Goal: Transaction & Acquisition: Purchase product/service

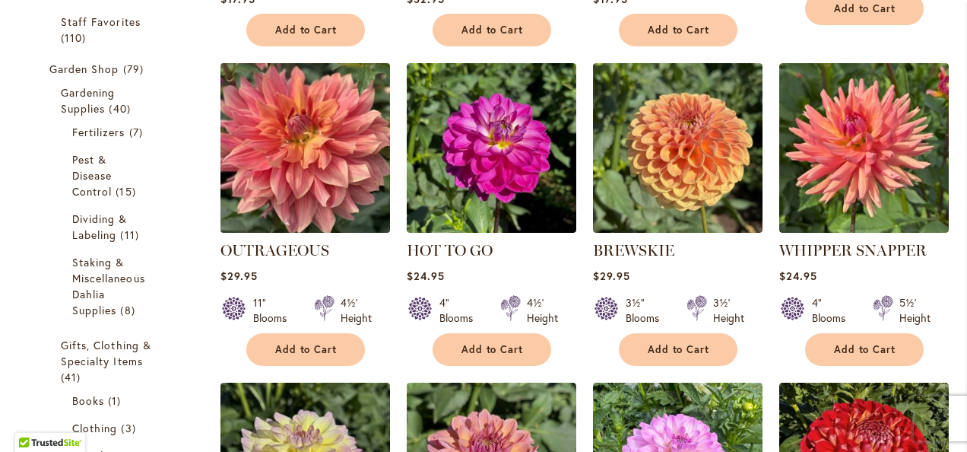
scroll to position [608, 0]
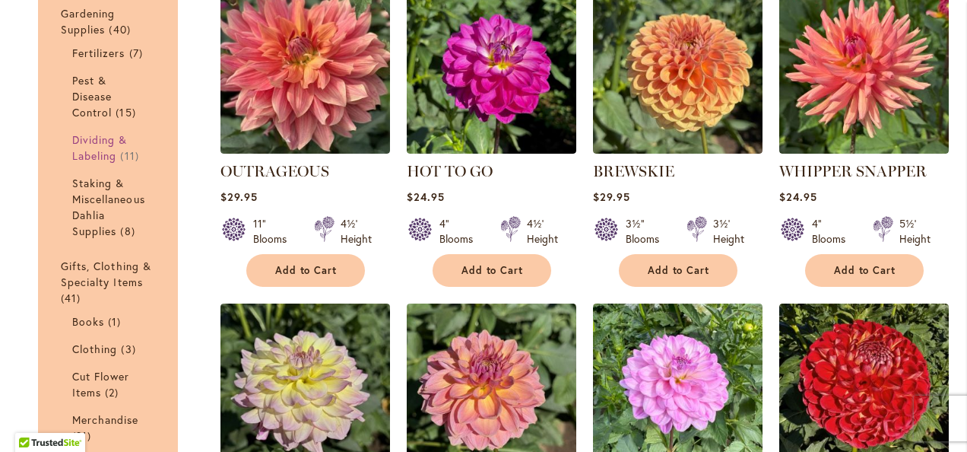
click at [92, 152] on span "Dividing & Labeling" at bounding box center [100, 147] width 56 height 30
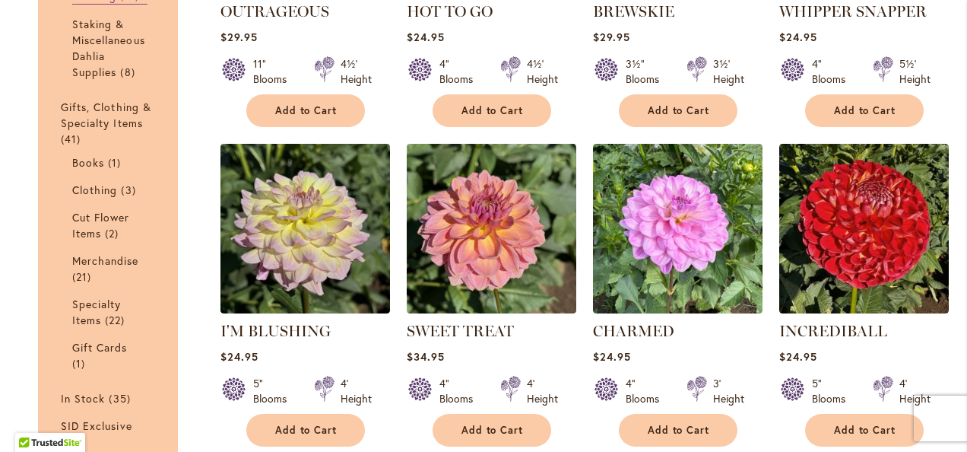
scroll to position [913, 0]
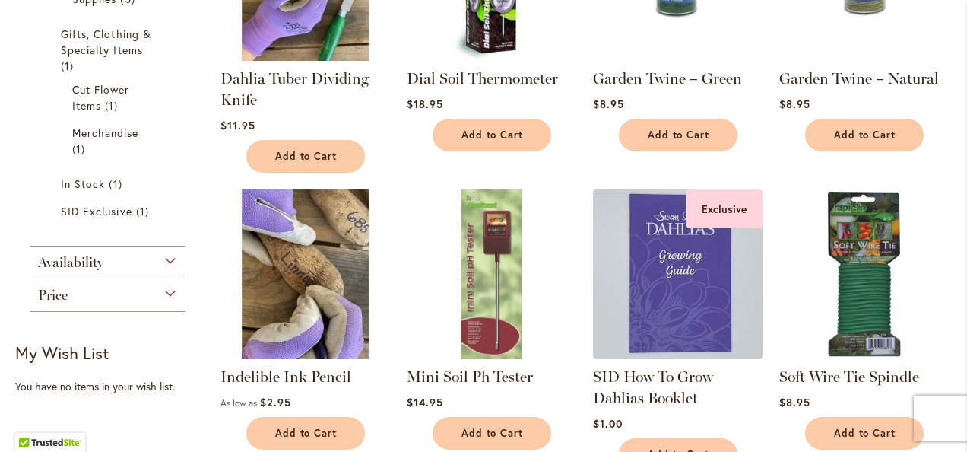
scroll to position [532, 0]
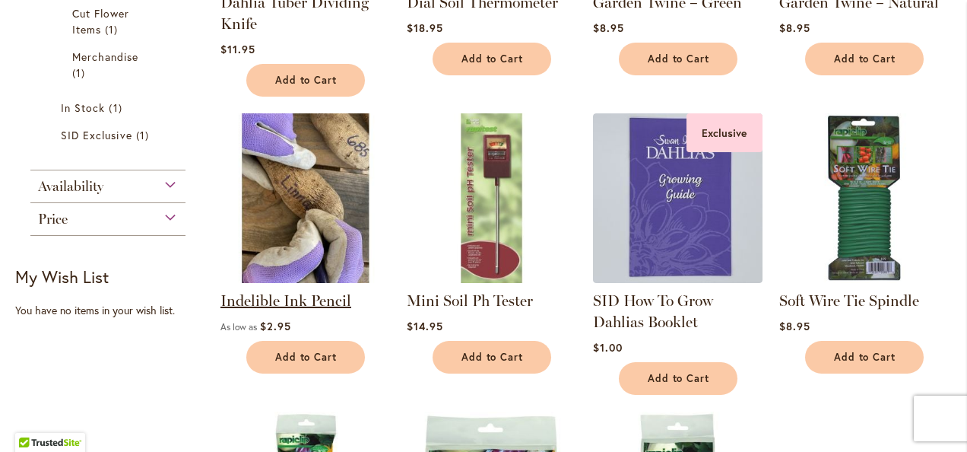
click at [288, 298] on link "Indelible Ink Pencil" at bounding box center [286, 300] width 131 height 18
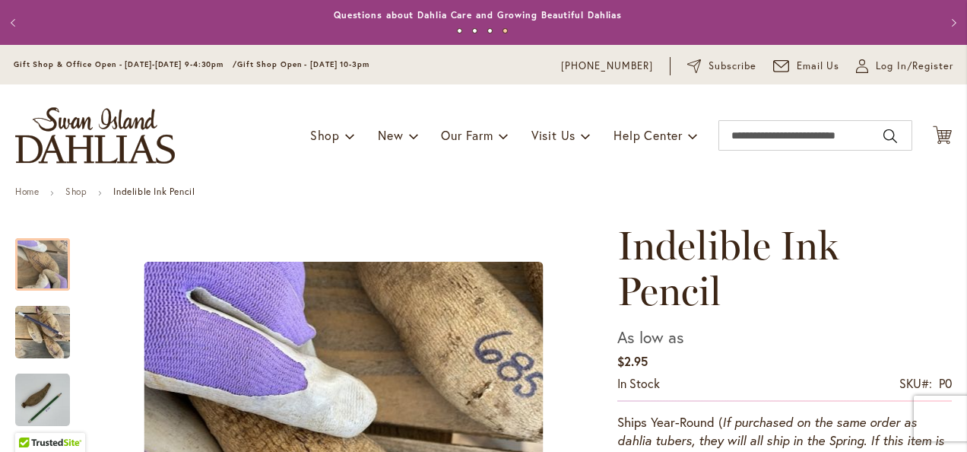
click at [12, 17] on button "Previous" at bounding box center [15, 23] width 30 height 30
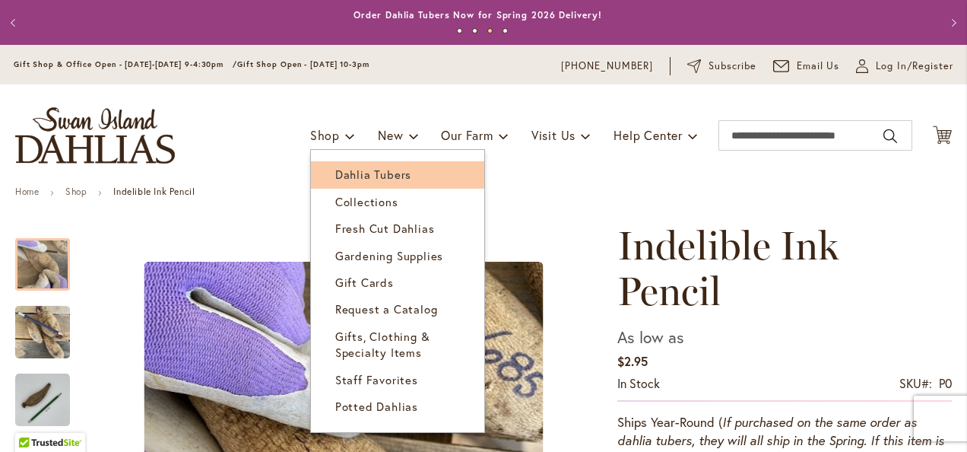
click at [338, 172] on span "Dahlia Tubers" at bounding box center [373, 174] width 76 height 15
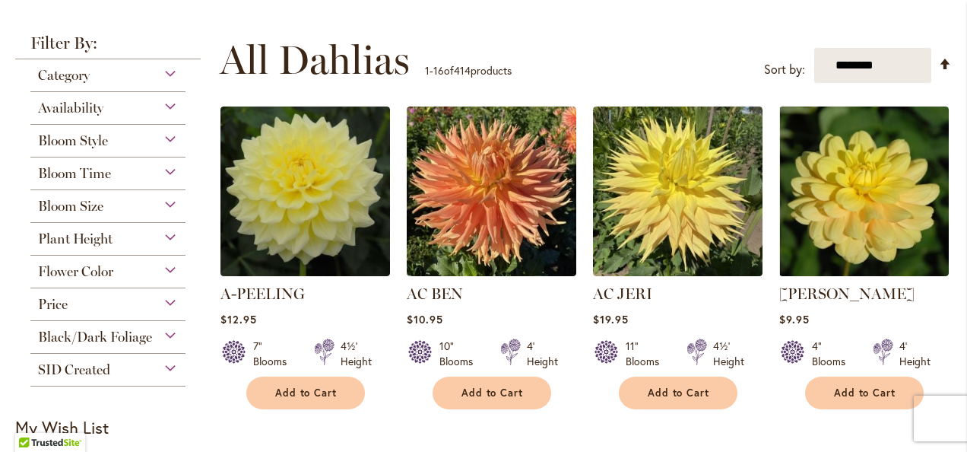
scroll to position [304, 0]
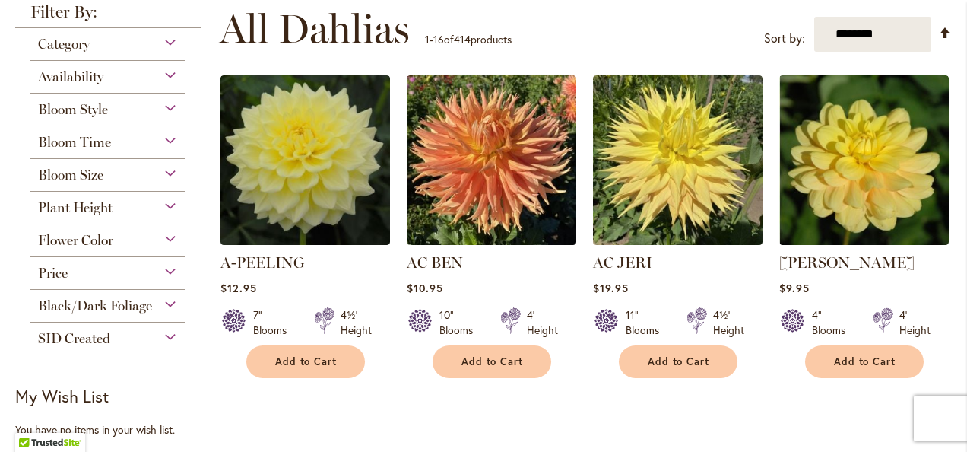
click at [170, 41] on div "Category" at bounding box center [107, 40] width 155 height 24
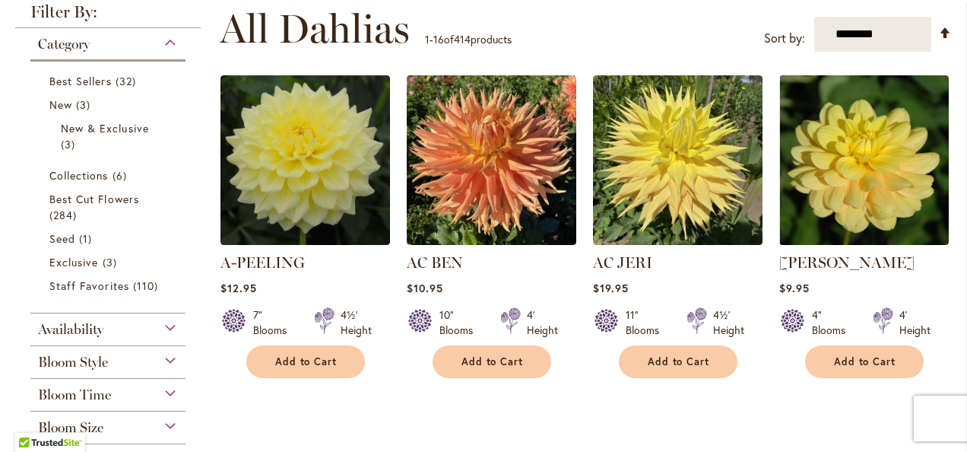
click at [166, 40] on div "Category" at bounding box center [107, 40] width 155 height 24
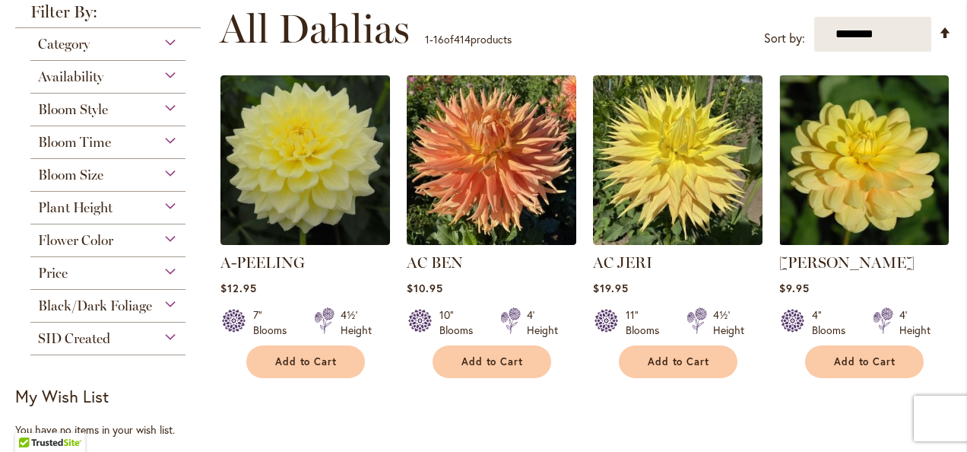
click at [169, 105] on div "Bloom Style" at bounding box center [107, 106] width 155 height 24
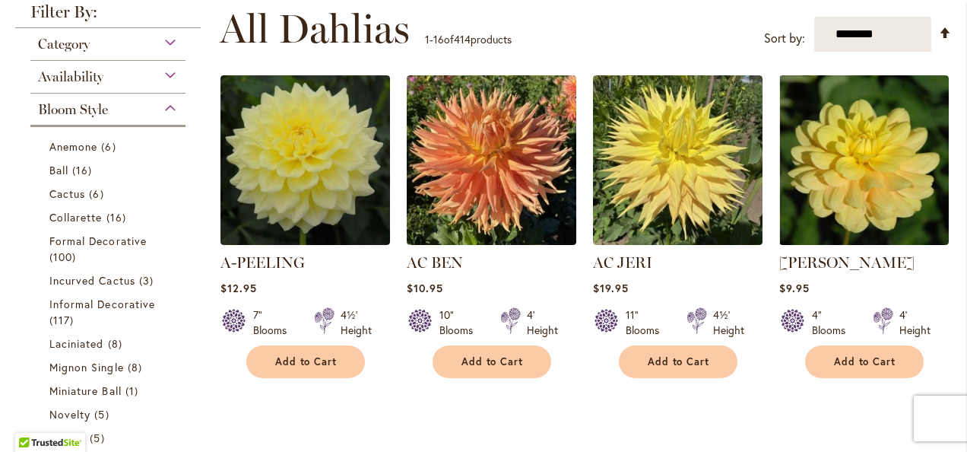
scroll to position [397, 0]
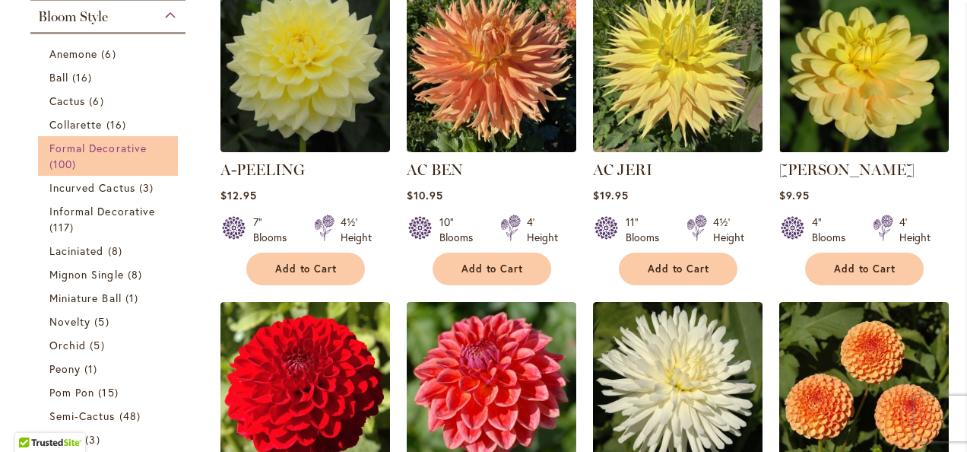
click at [117, 148] on span "Formal Decorative" at bounding box center [97, 148] width 97 height 14
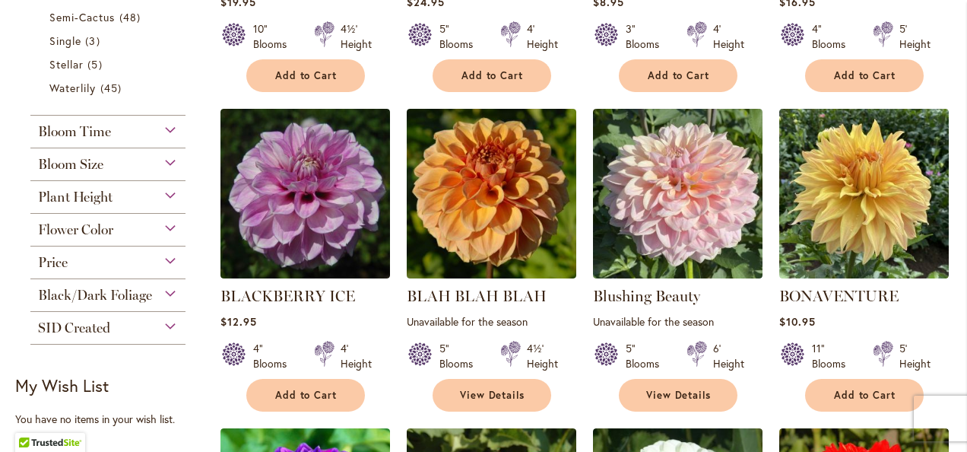
scroll to position [913, 0]
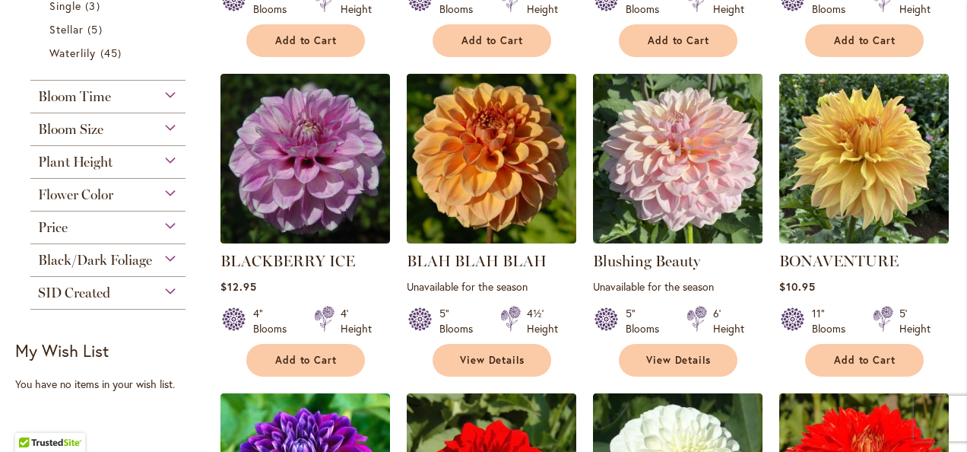
click at [172, 120] on div "Bloom Size" at bounding box center [107, 125] width 155 height 24
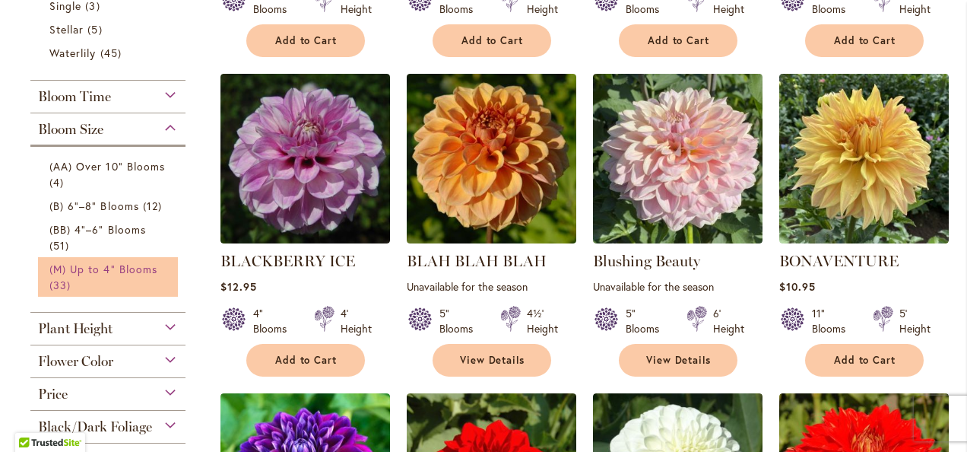
click at [117, 269] on span "(M) Up to 4" Blooms" at bounding box center [103, 269] width 108 height 14
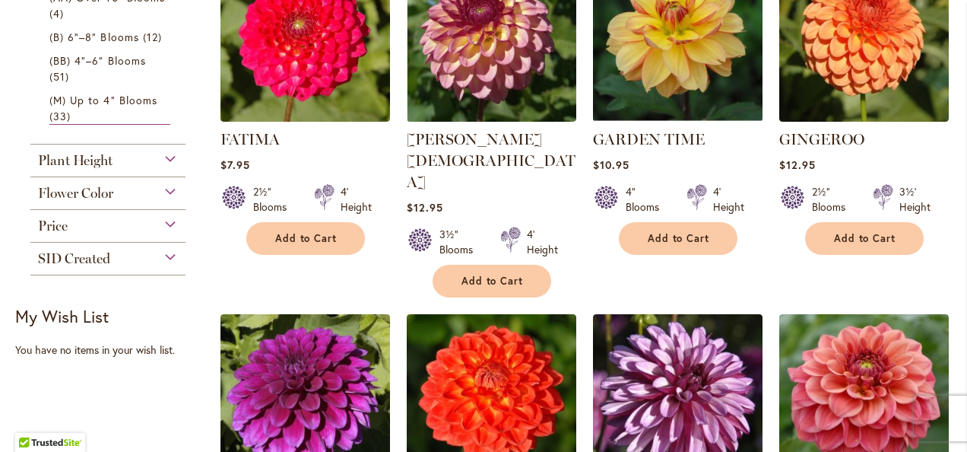
scroll to position [1065, 0]
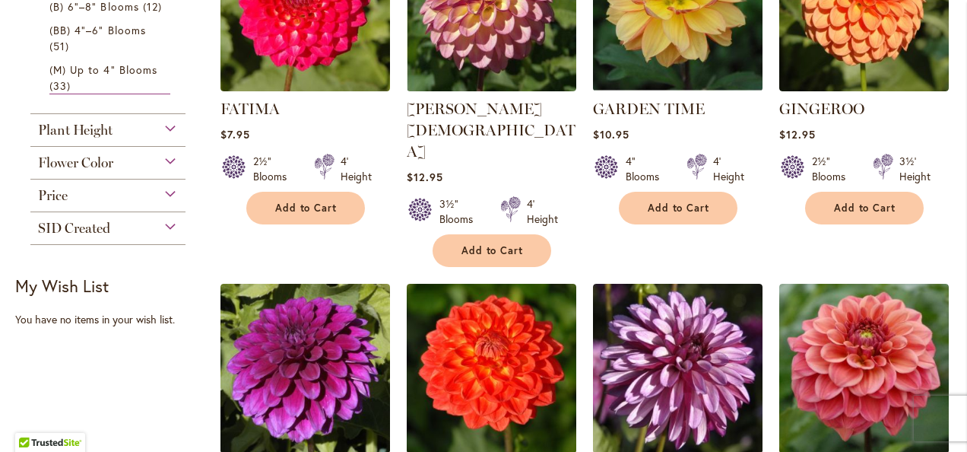
click at [169, 155] on div "Flower Color" at bounding box center [107, 159] width 155 height 24
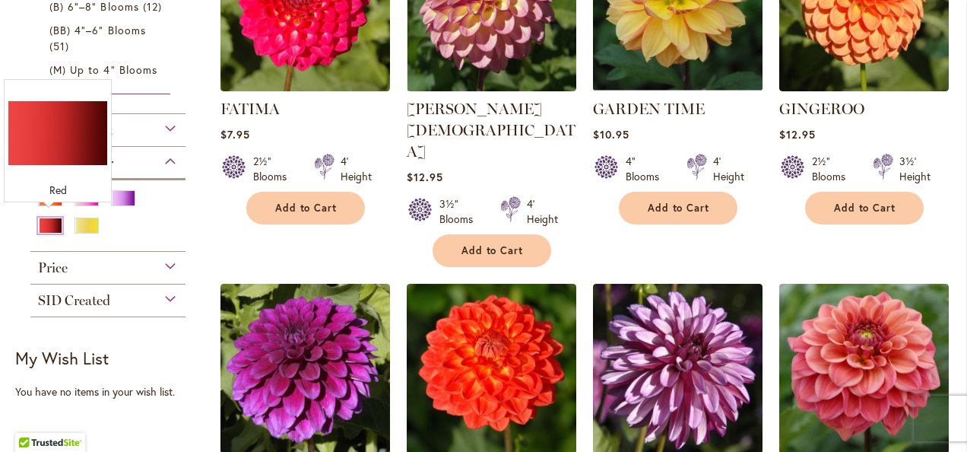
click at [56, 221] on div "Red" at bounding box center [50, 226] width 24 height 16
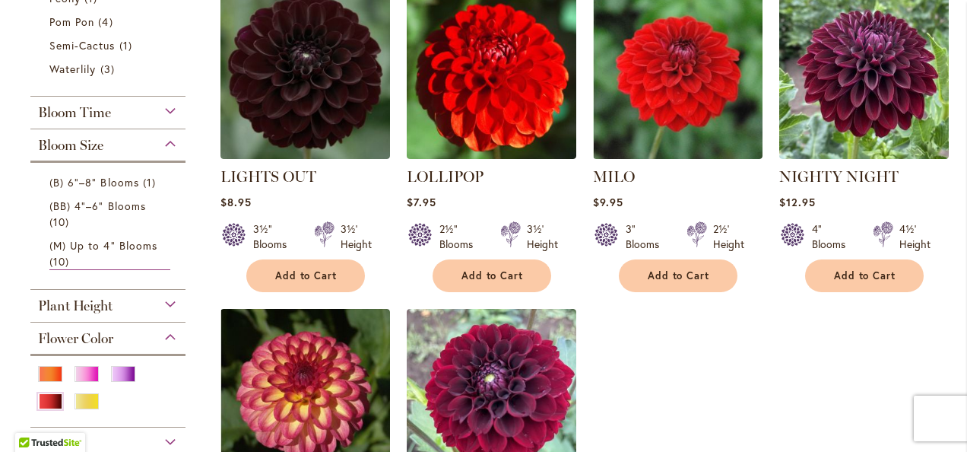
scroll to position [761, 0]
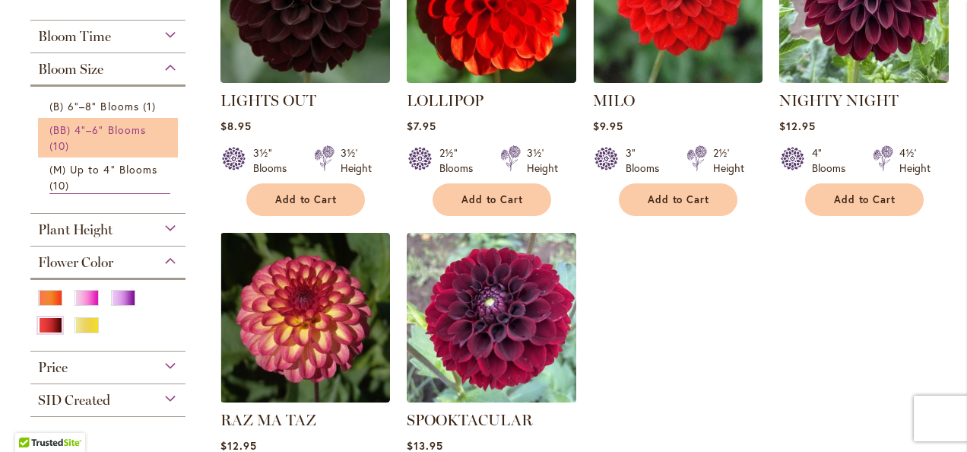
click at [124, 128] on span "(BB) 4"–6" Blooms" at bounding box center [97, 129] width 97 height 14
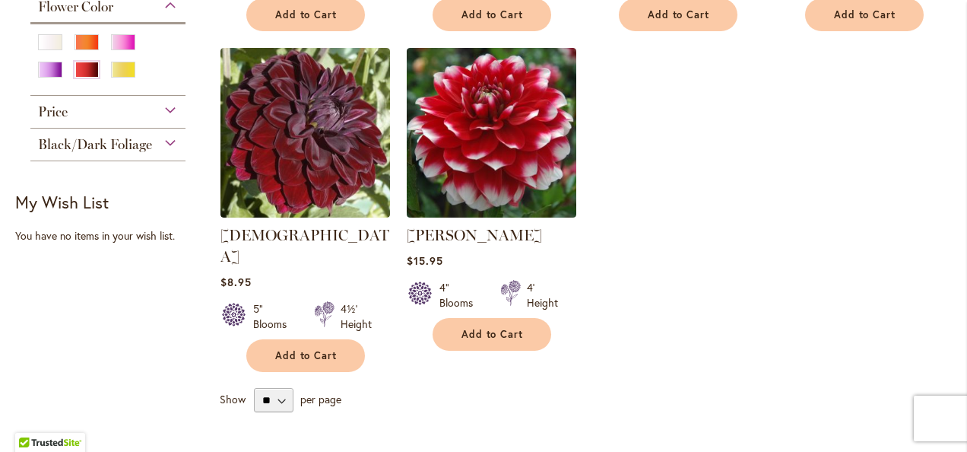
scroll to position [913, 0]
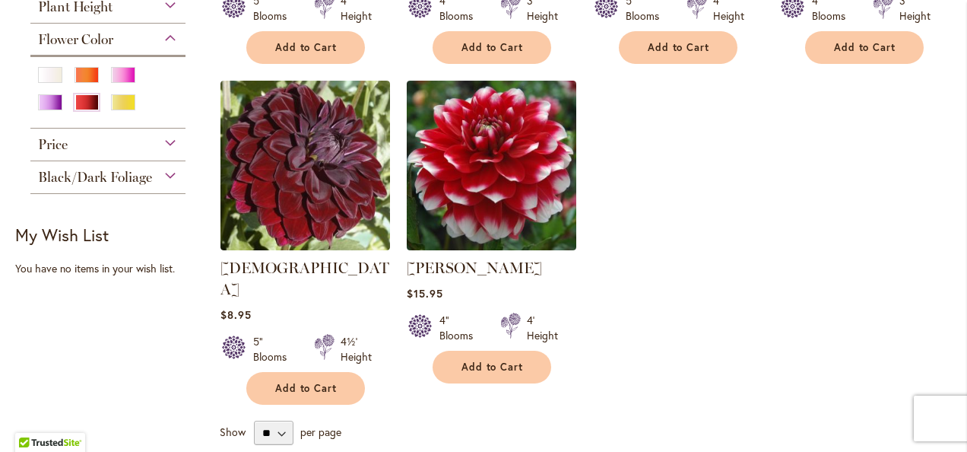
click at [170, 170] on div "Black/Dark Foliage" at bounding box center [107, 173] width 155 height 24
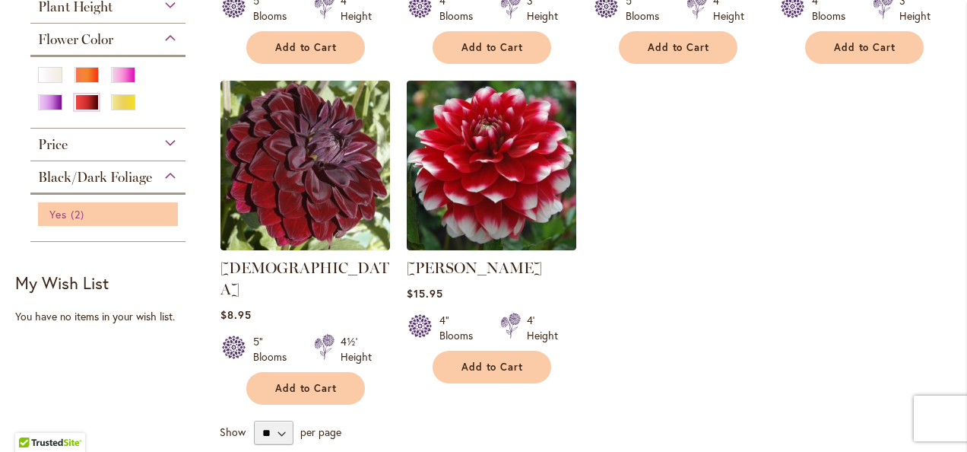
click at [59, 207] on span "Yes" at bounding box center [57, 214] width 17 height 14
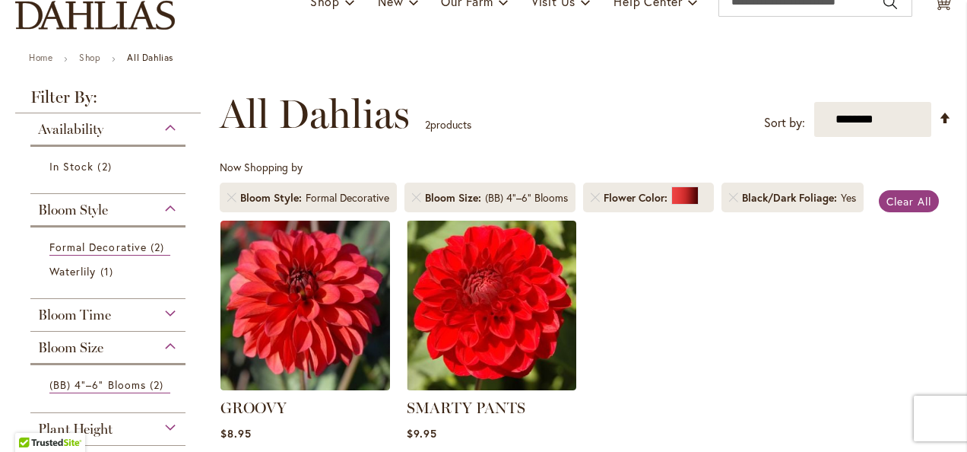
scroll to position [152, 0]
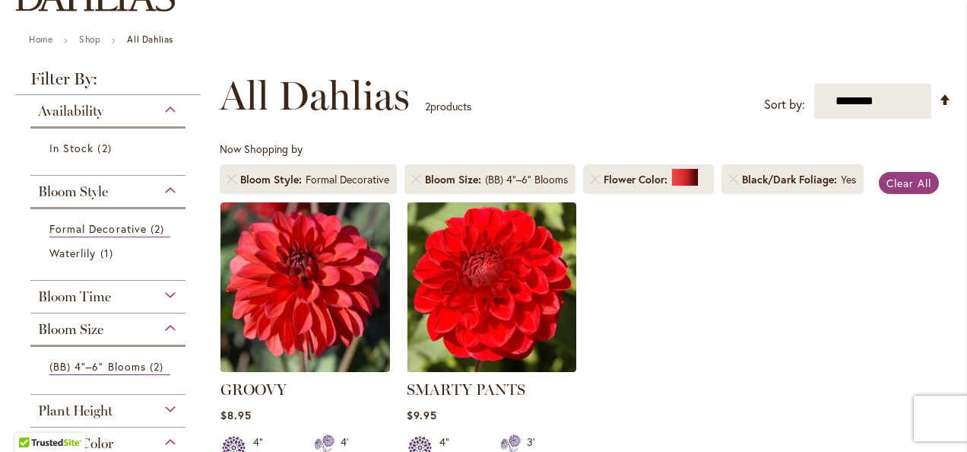
click at [170, 191] on div "Bloom Style" at bounding box center [107, 188] width 155 height 24
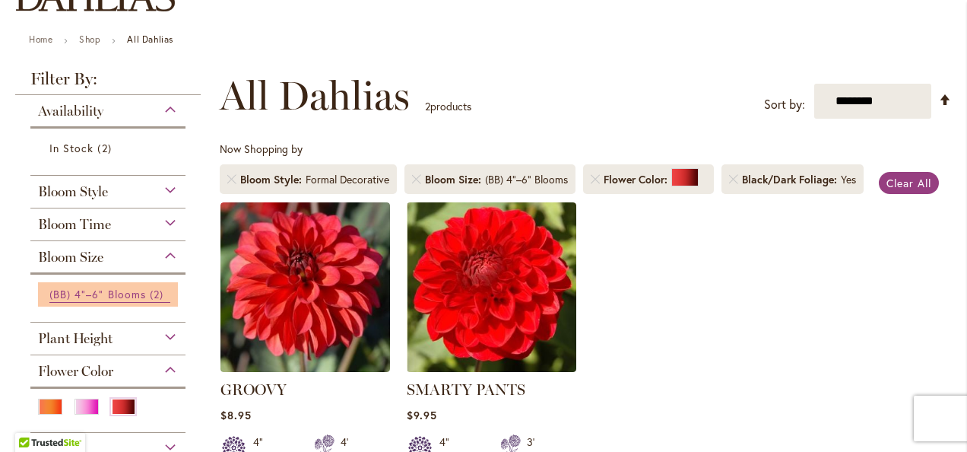
click at [122, 292] on span "(BB) 4"–6" Blooms" at bounding box center [97, 294] width 97 height 14
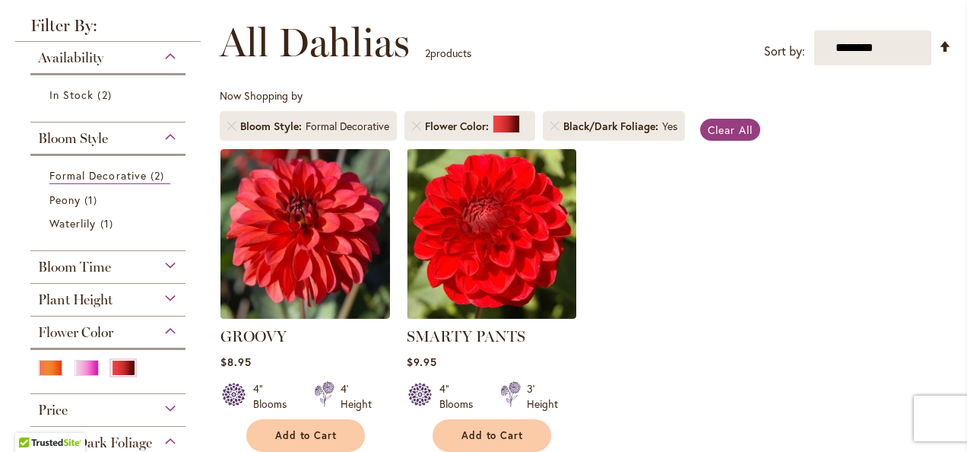
scroll to position [228, 0]
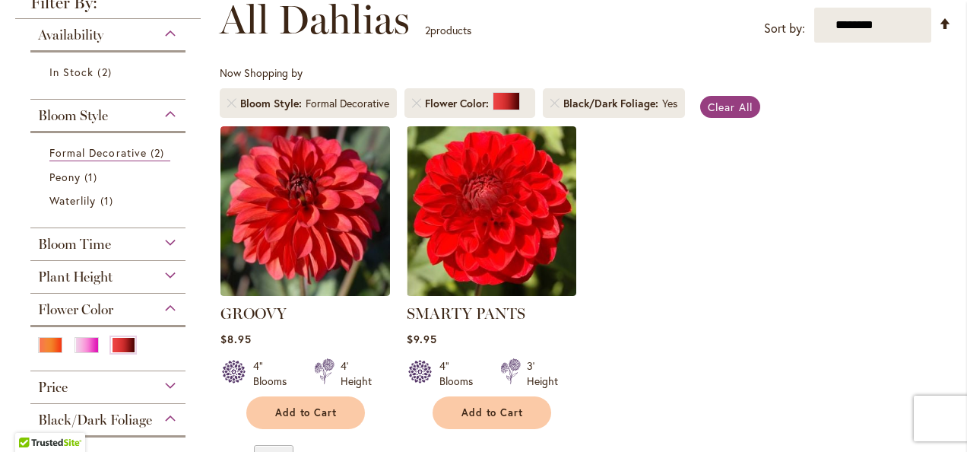
click at [170, 110] on div "Bloom Style" at bounding box center [107, 112] width 155 height 24
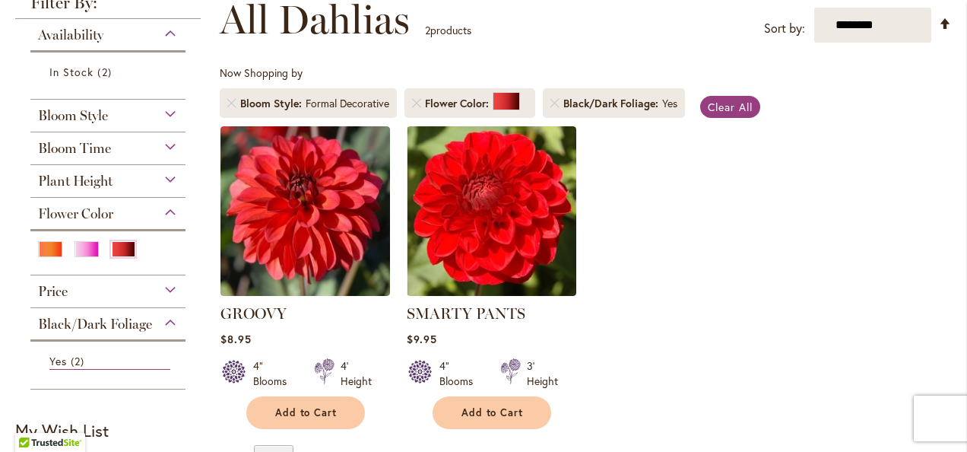
click at [170, 111] on div "Bloom Style" at bounding box center [107, 112] width 155 height 24
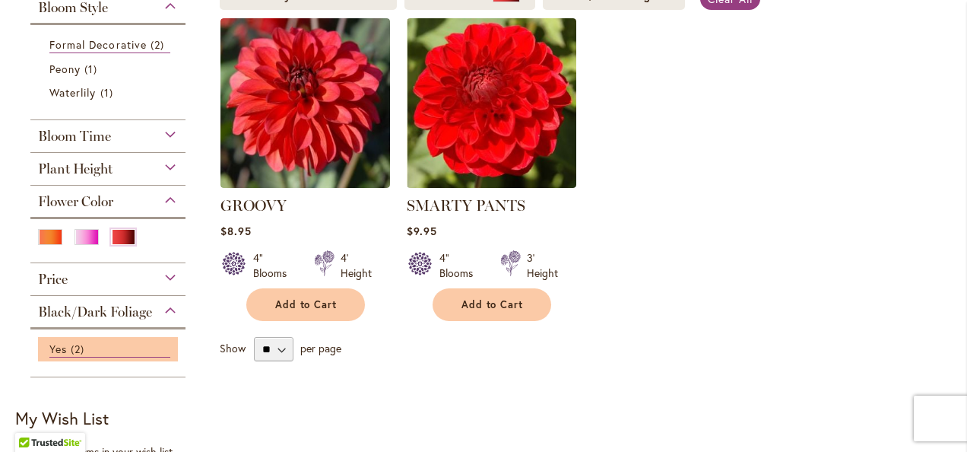
scroll to position [304, 0]
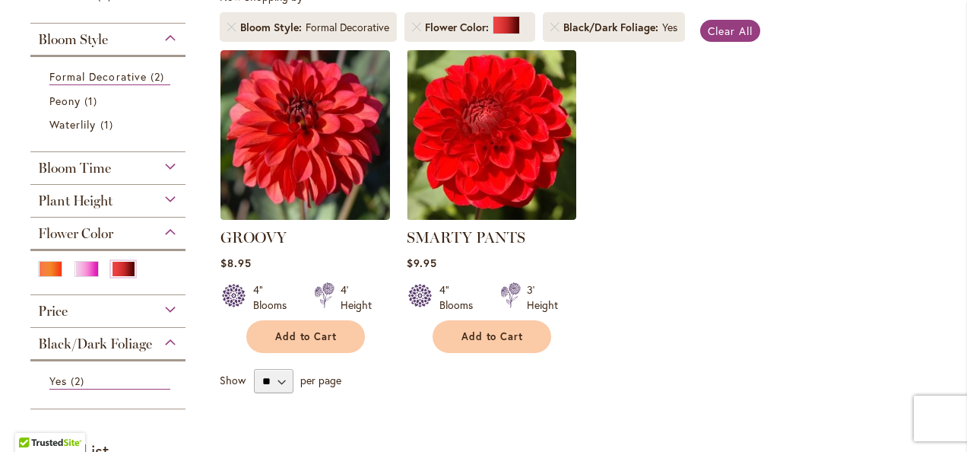
click at [169, 339] on div "Black/Dark Foliage" at bounding box center [107, 340] width 155 height 24
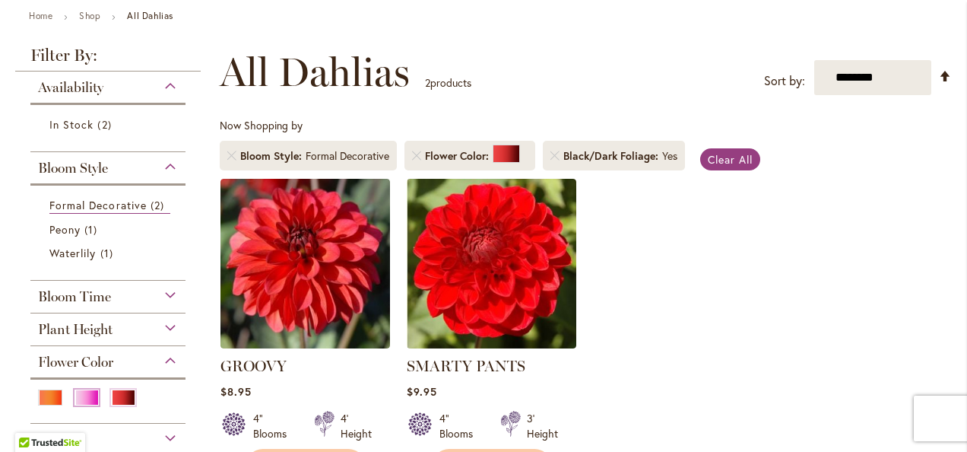
scroll to position [152, 0]
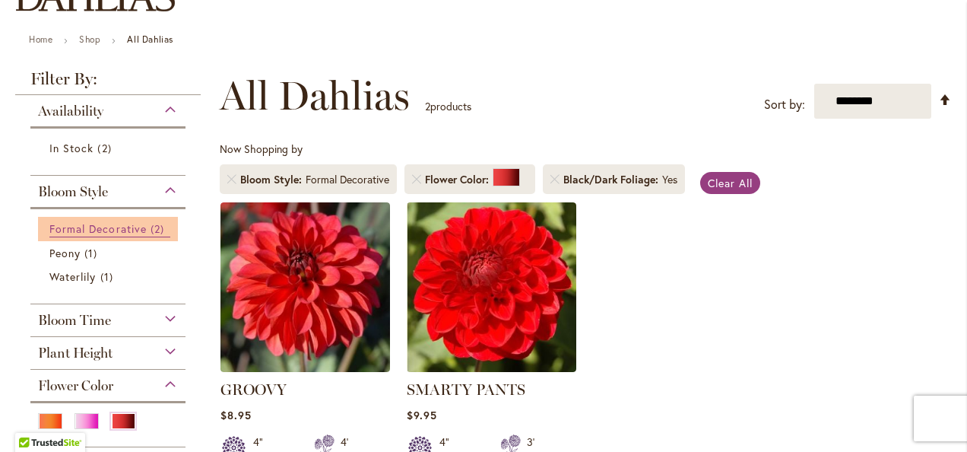
click at [151, 228] on span "2 items" at bounding box center [159, 229] width 17 height 16
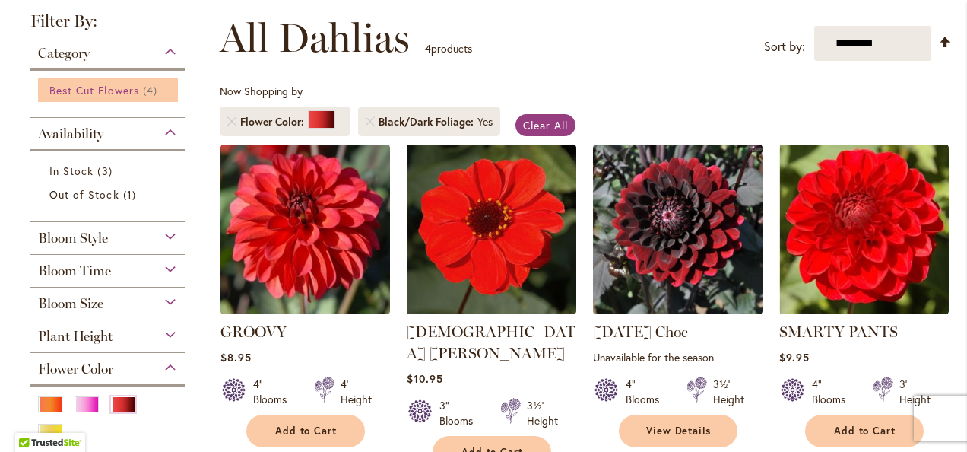
scroll to position [228, 0]
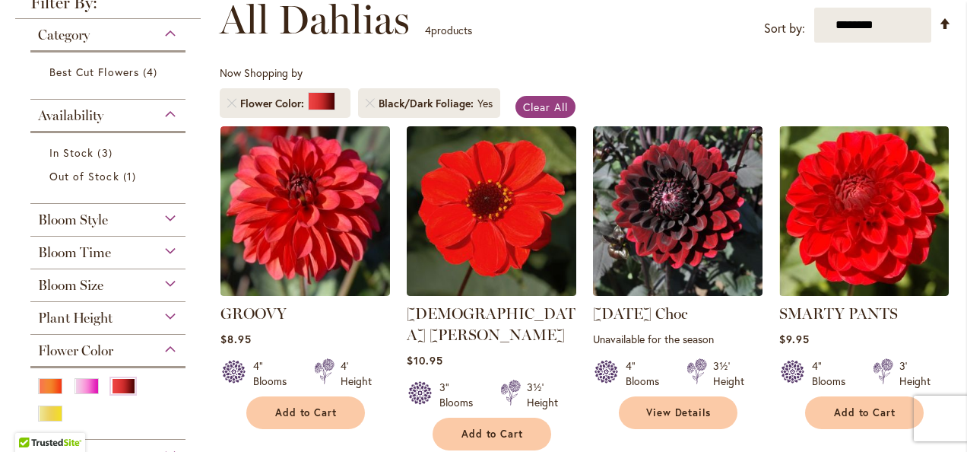
click at [170, 211] on div "Bloom Style" at bounding box center [107, 216] width 155 height 24
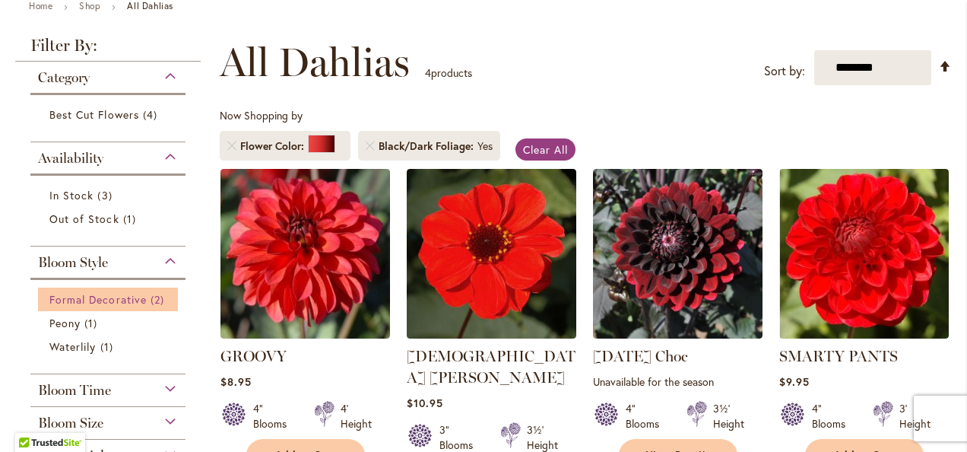
scroll to position [152, 0]
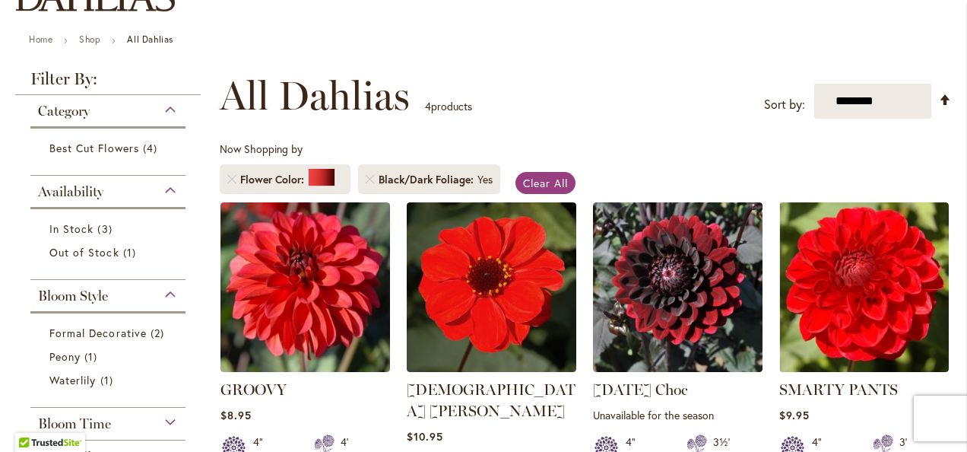
click at [170, 110] on div "Category" at bounding box center [107, 107] width 155 height 24
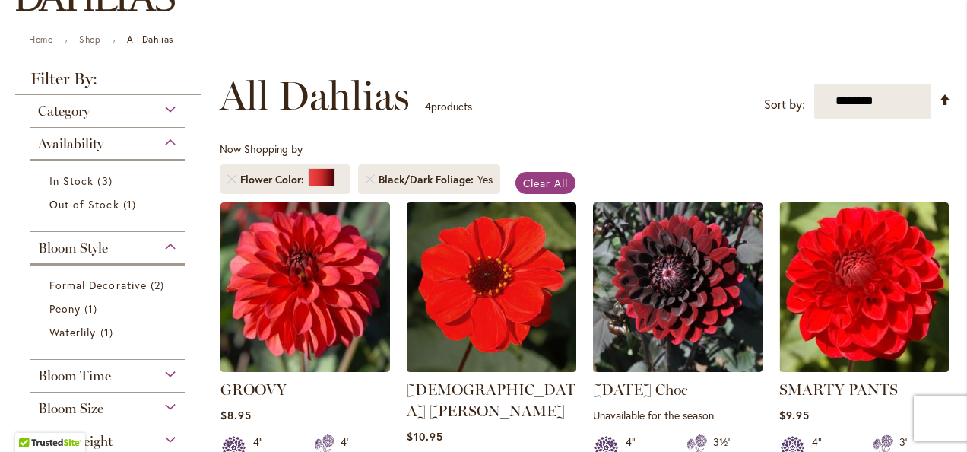
click at [170, 141] on div "Availability" at bounding box center [107, 140] width 155 height 24
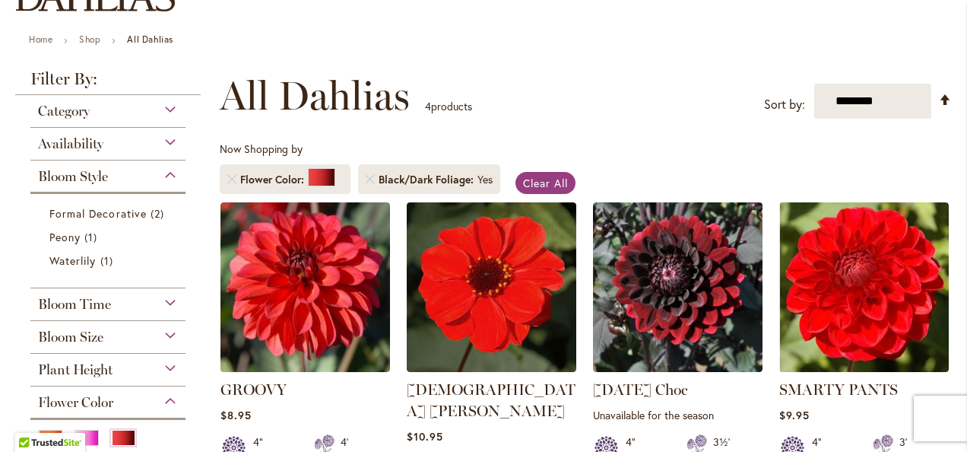
click at [168, 178] on div "Bloom Style" at bounding box center [107, 172] width 155 height 24
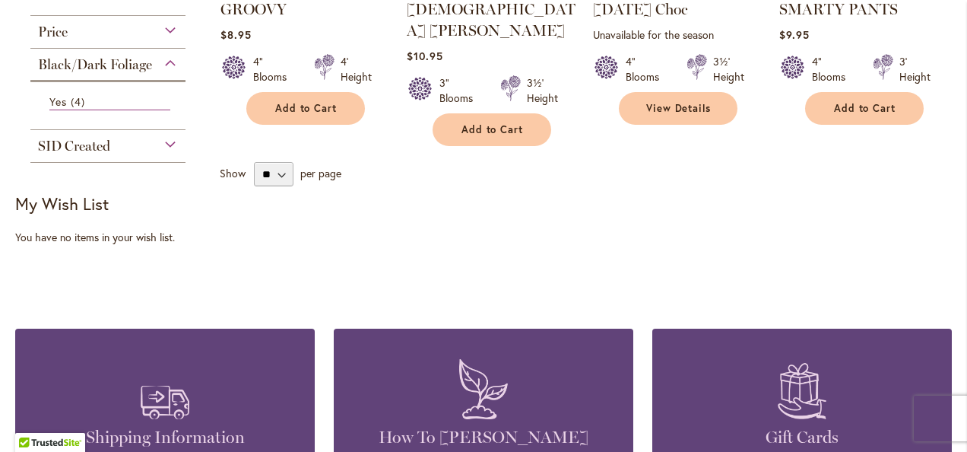
scroll to position [456, 0]
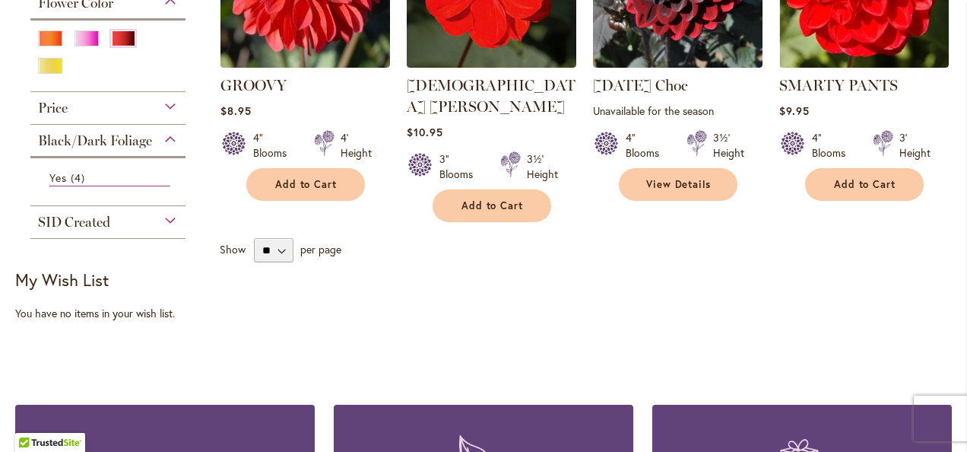
click at [166, 131] on div "Black/Dark Foliage" at bounding box center [107, 137] width 155 height 24
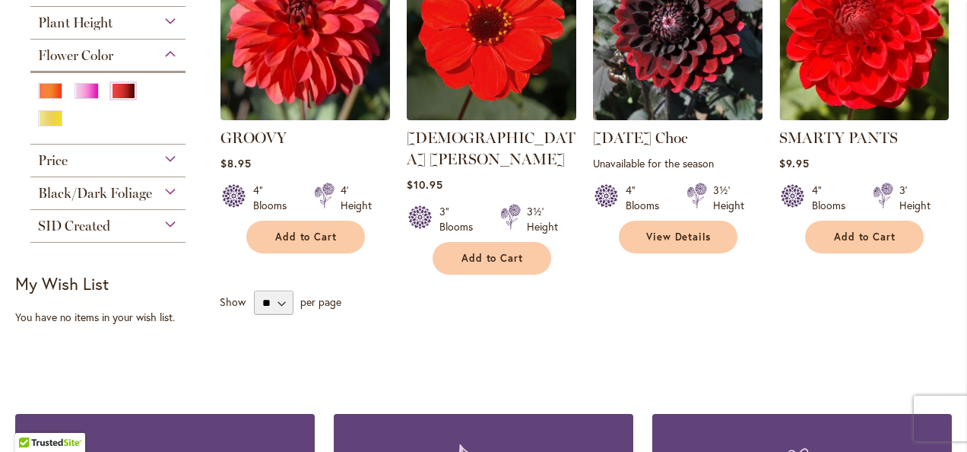
scroll to position [380, 0]
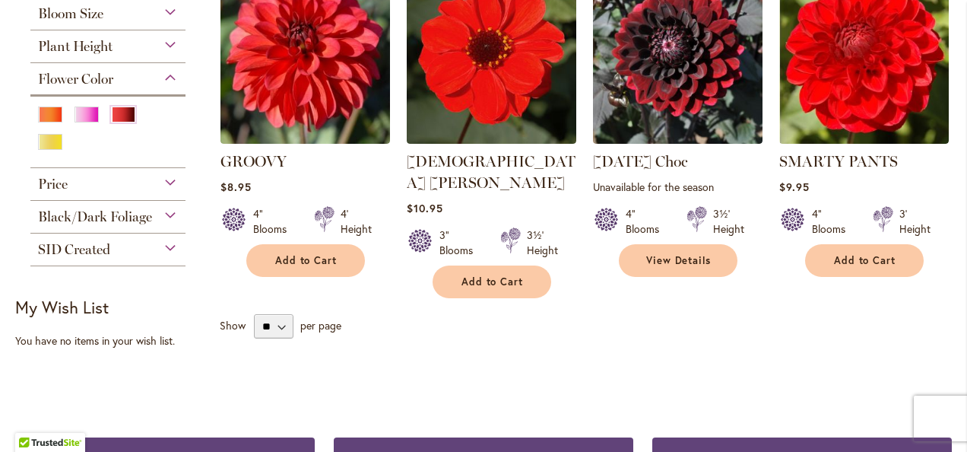
click at [172, 73] on div "Flower Color" at bounding box center [107, 75] width 155 height 24
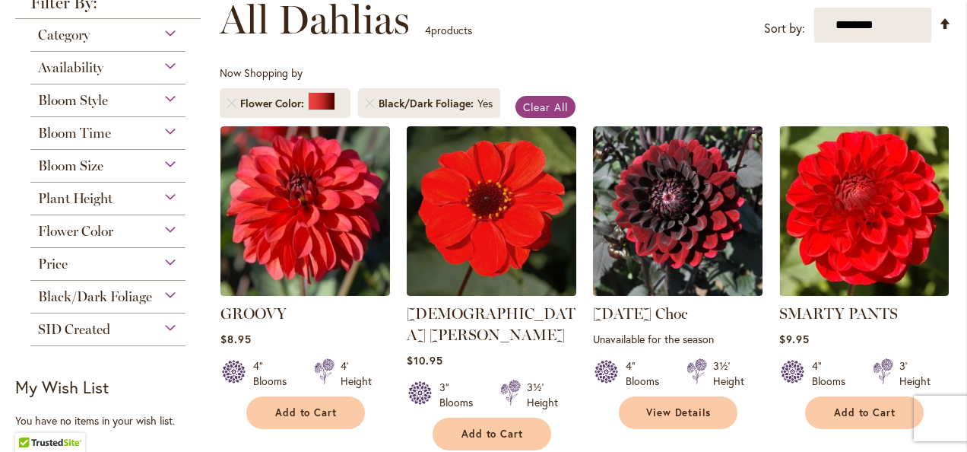
scroll to position [152, 0]
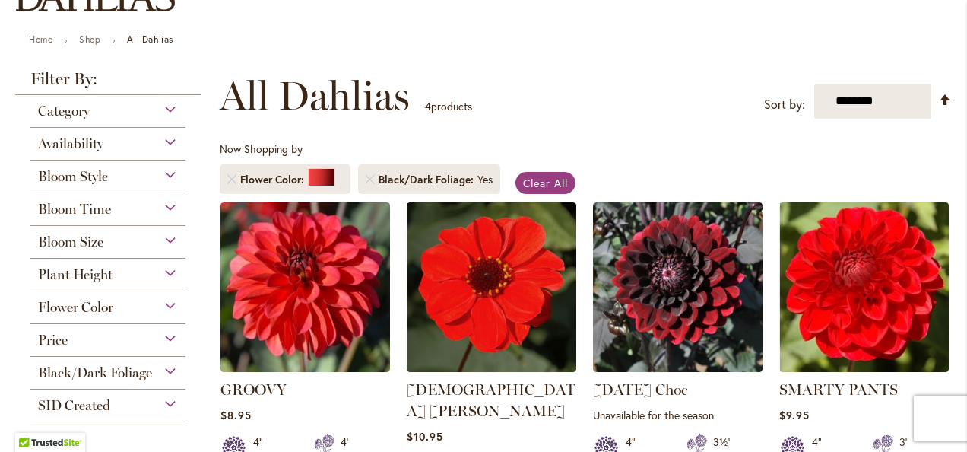
click at [167, 173] on div "Bloom Style" at bounding box center [107, 172] width 155 height 24
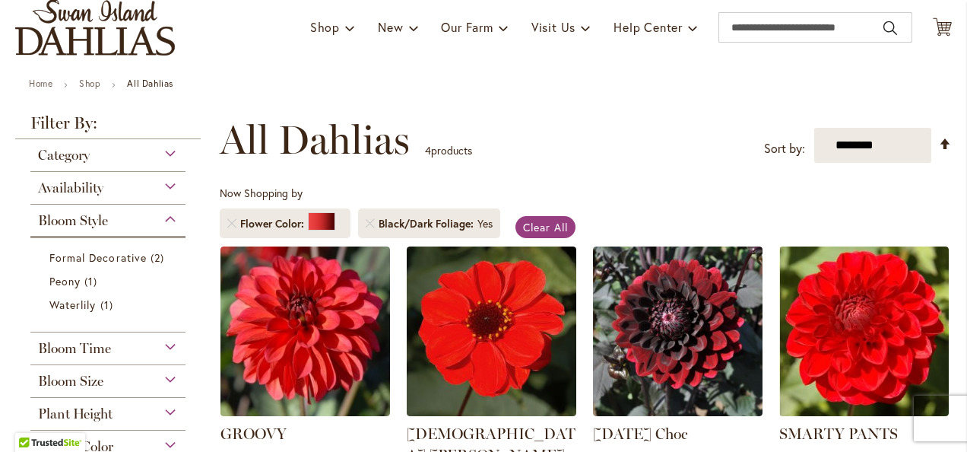
scroll to position [0, 0]
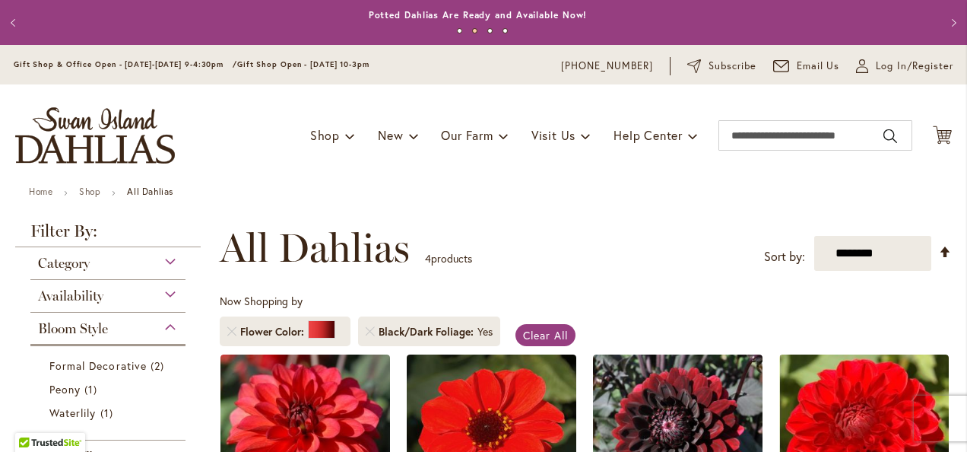
click at [15, 19] on button "Previous" at bounding box center [15, 23] width 30 height 30
click at [16, 21] on button "Previous" at bounding box center [15, 23] width 30 height 30
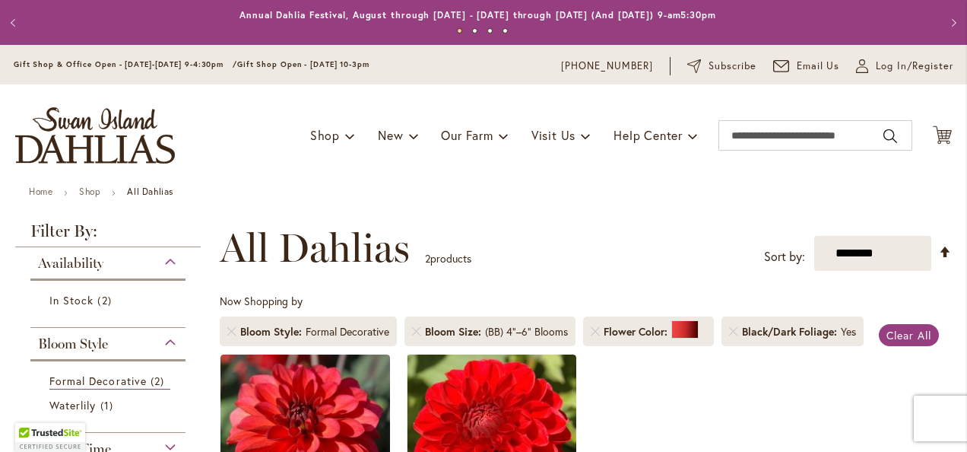
click at [15, 21] on button "Previous" at bounding box center [15, 23] width 30 height 30
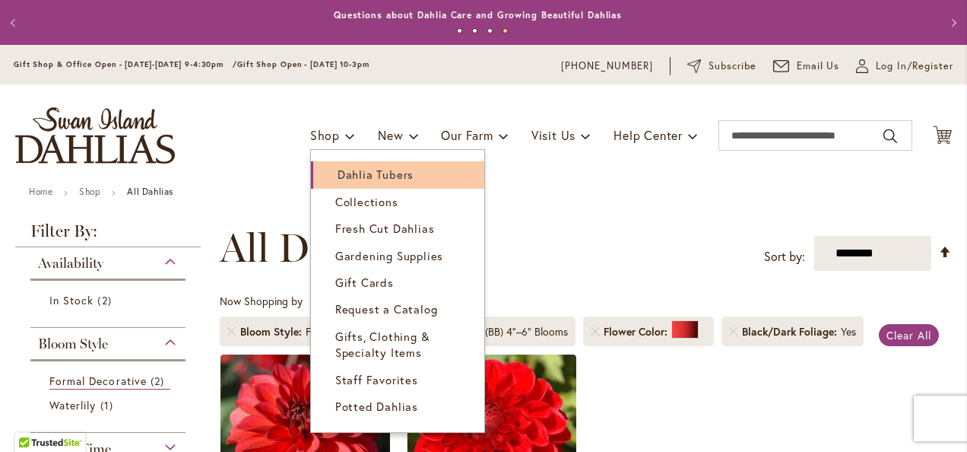
click at [360, 176] on span "Dahlia Tubers" at bounding box center [376, 174] width 76 height 15
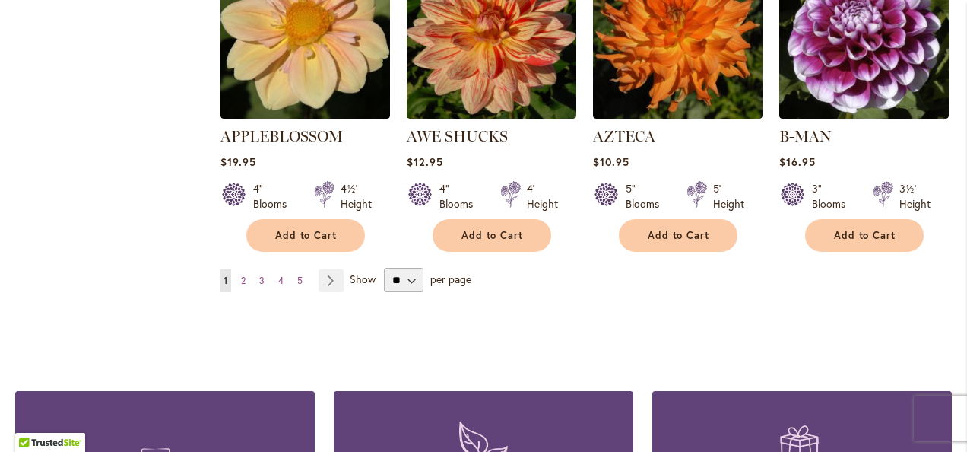
scroll to position [1445, 0]
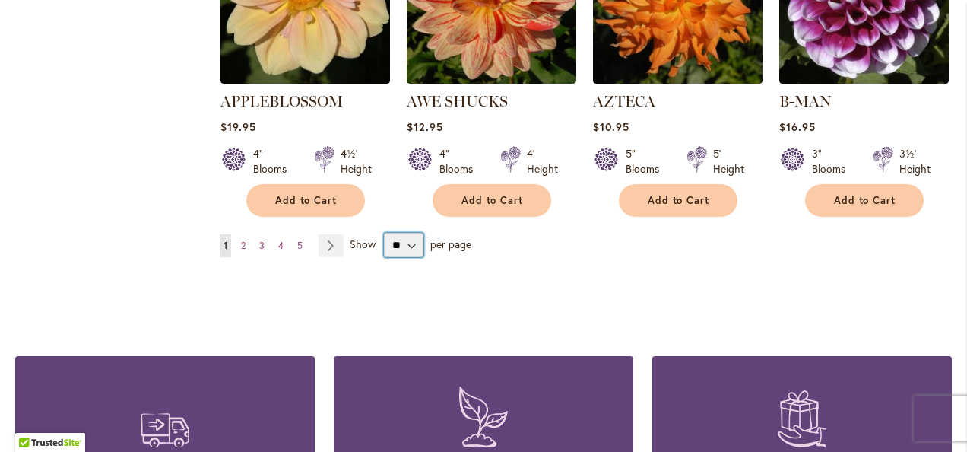
click at [409, 233] on select "** ** ** **" at bounding box center [404, 245] width 40 height 24
select select "**"
click at [384, 233] on select "** ** ** **" at bounding box center [404, 245] width 40 height 24
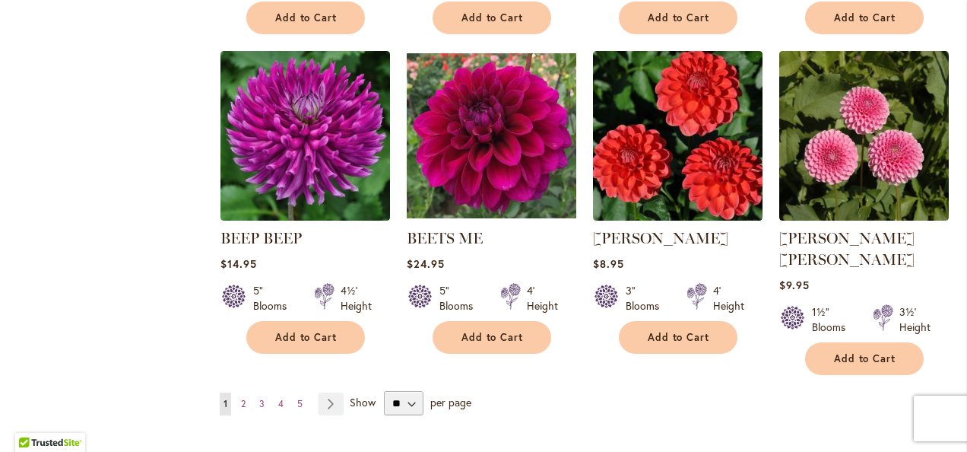
scroll to position [2662, 0]
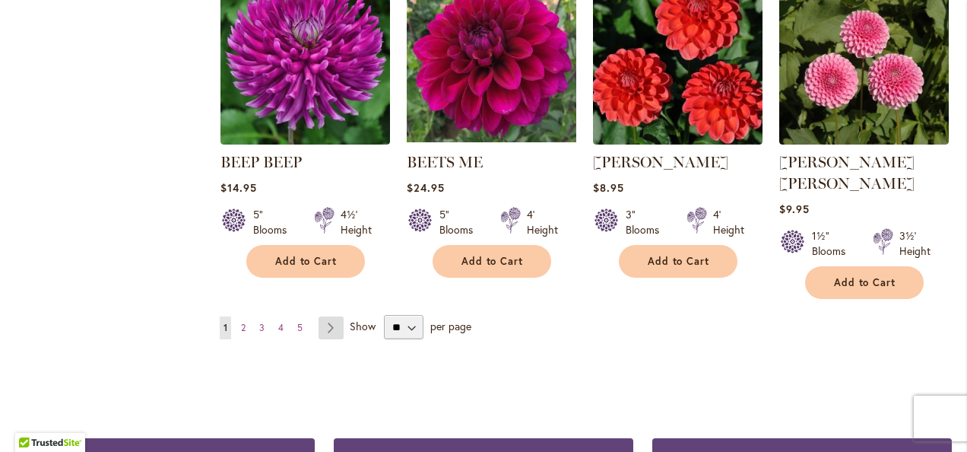
click at [332, 316] on link "Page Next" at bounding box center [331, 327] width 25 height 23
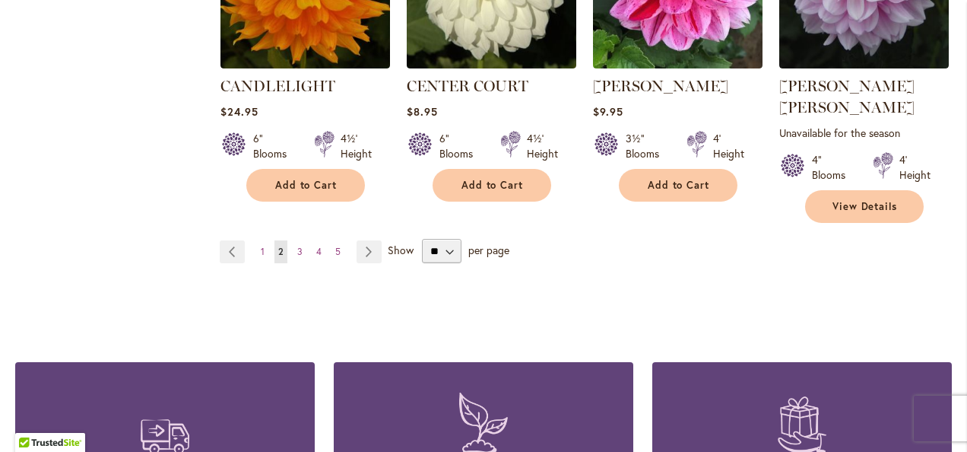
scroll to position [2814, 0]
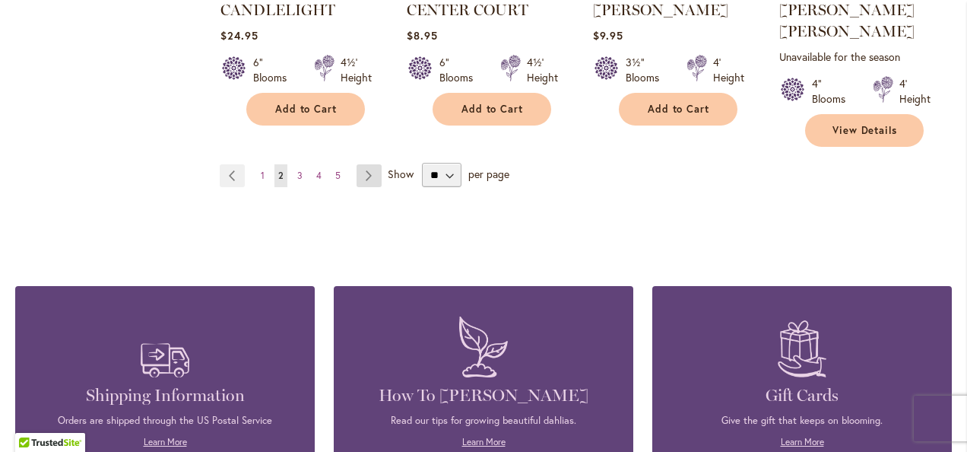
click at [368, 164] on link "Page Next" at bounding box center [369, 175] width 25 height 23
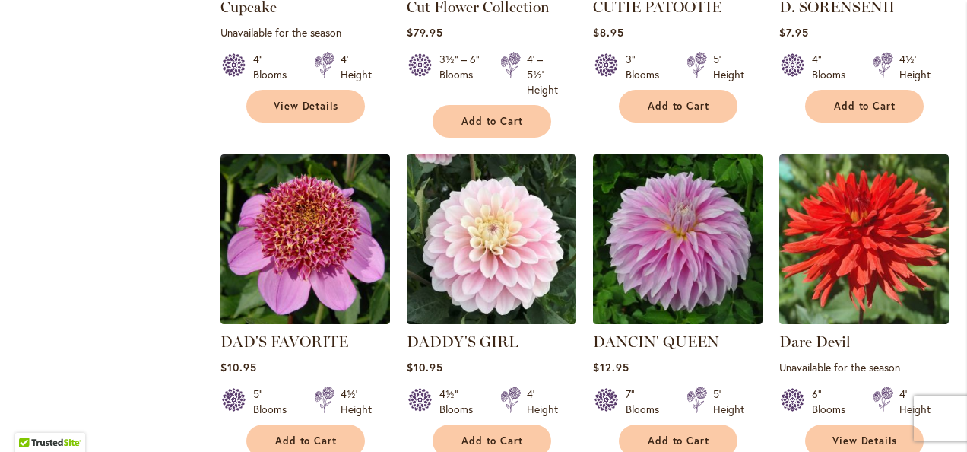
scroll to position [2586, 0]
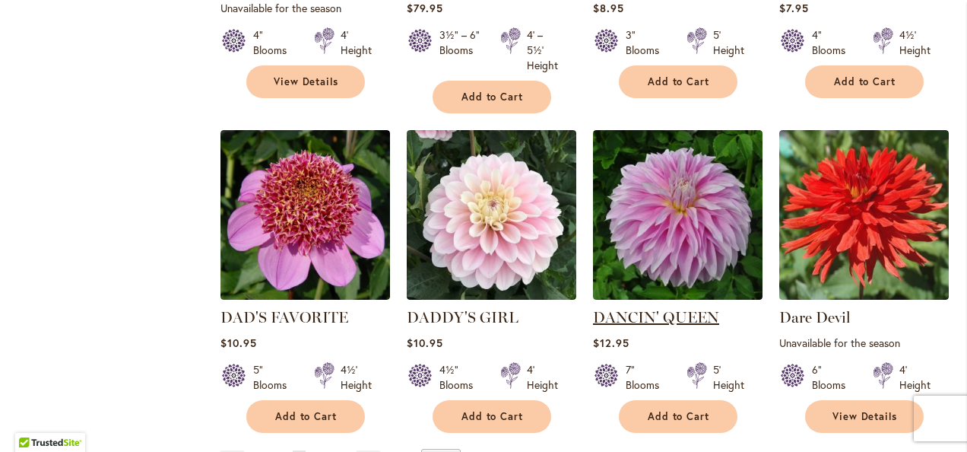
click at [643, 308] on link "DANCIN' QUEEN" at bounding box center [656, 317] width 126 height 18
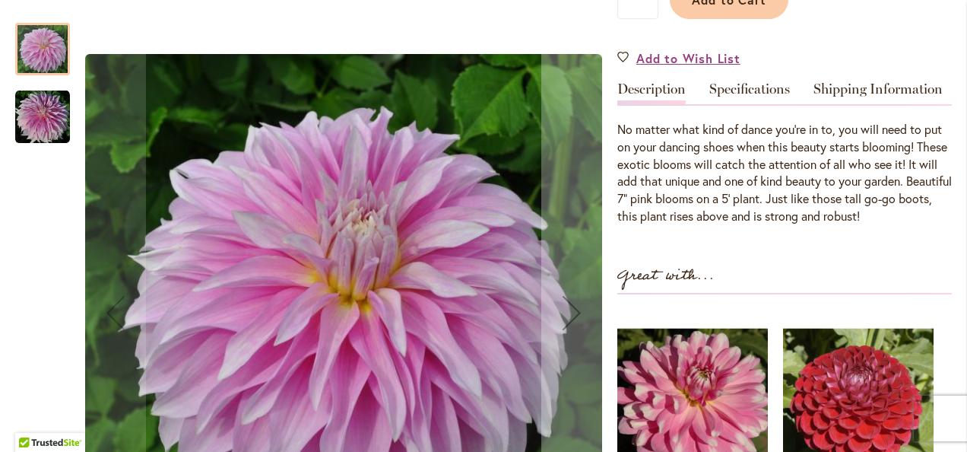
scroll to position [456, 0]
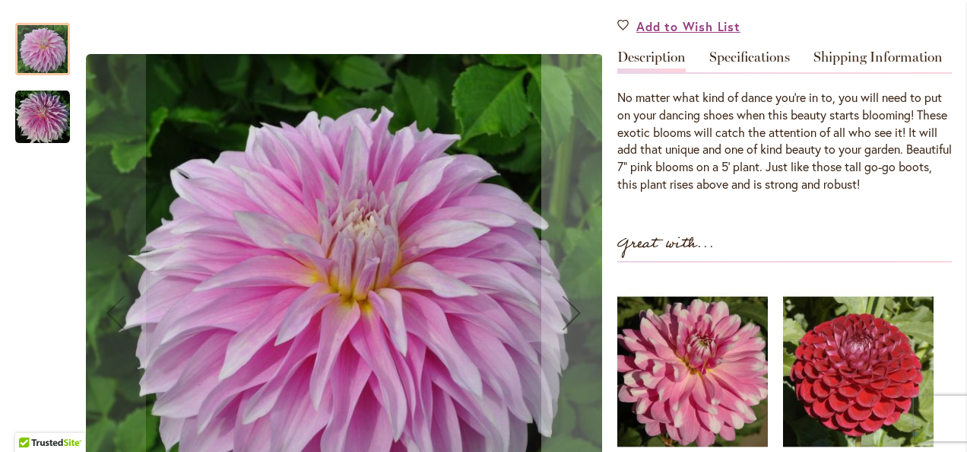
drag, startPoint x: 488, startPoint y: 258, endPoint x: 481, endPoint y: 198, distance: 59.8
click at [481, 198] on img "Dancin' Queen" at bounding box center [344, 312] width 517 height 517
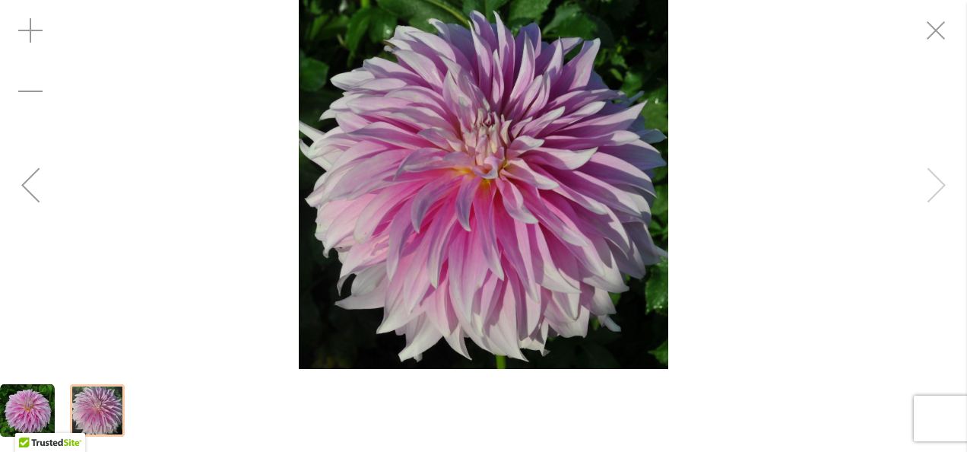
click at [945, 183] on div "Dancin' Queen" at bounding box center [483, 184] width 967 height 369
click at [947, 191] on div "Dancin' Queen" at bounding box center [483, 184] width 967 height 369
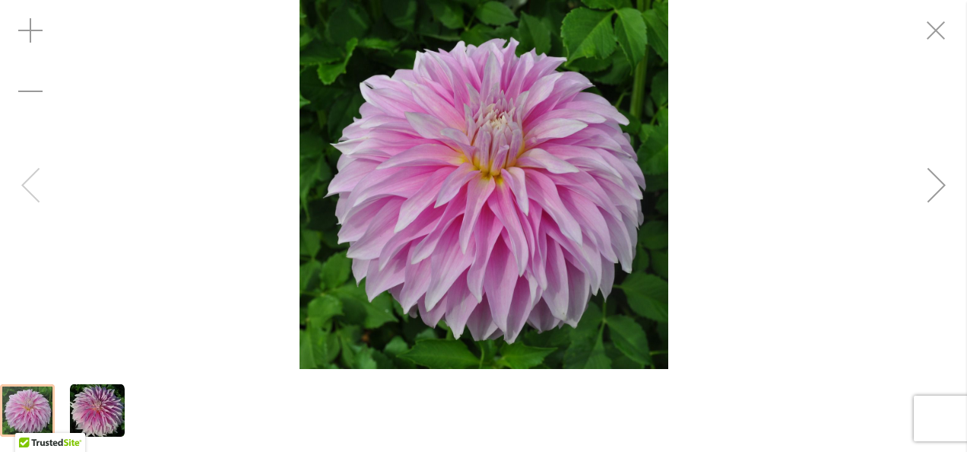
click at [25, 181] on div "Dancin' Queen" at bounding box center [483, 184] width 967 height 369
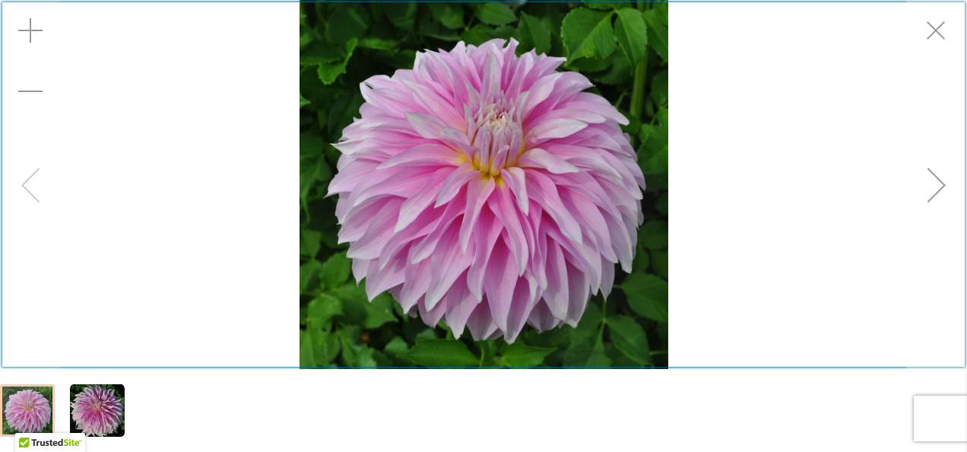
scroll to position [464, 0]
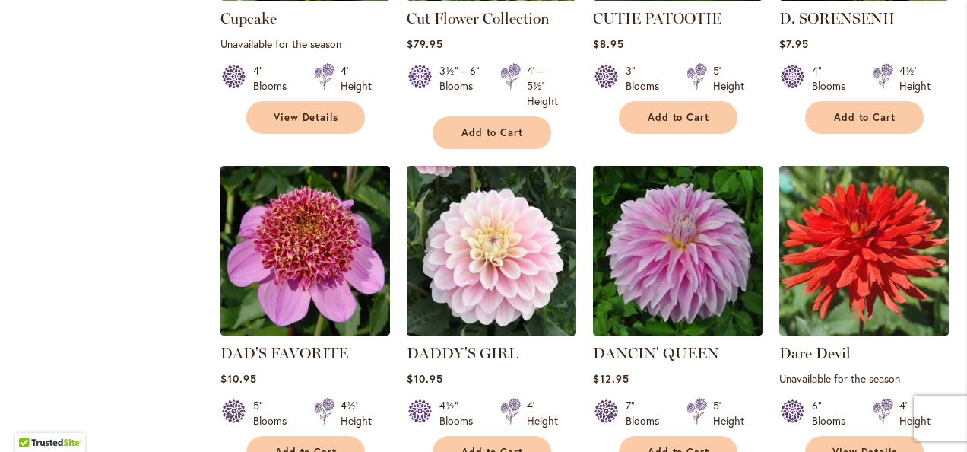
scroll to position [2586, 0]
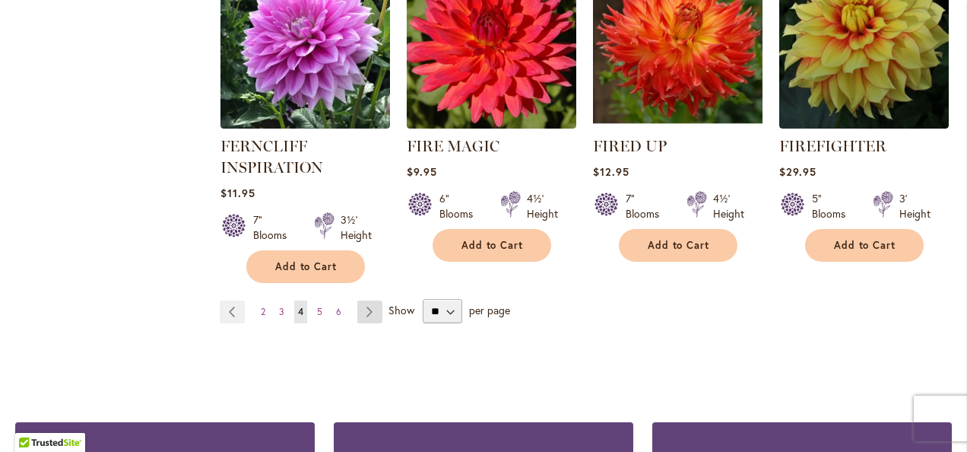
scroll to position [2738, 0]
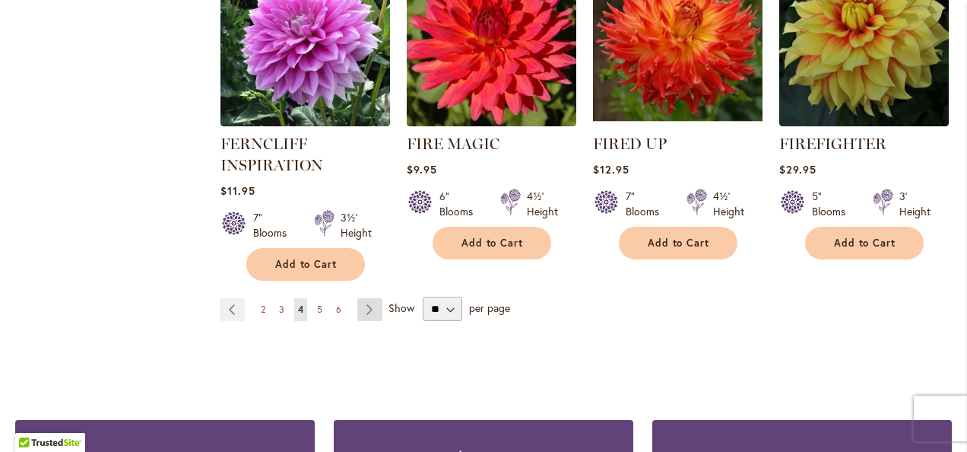
click at [367, 298] on link "Page Next" at bounding box center [369, 309] width 25 height 23
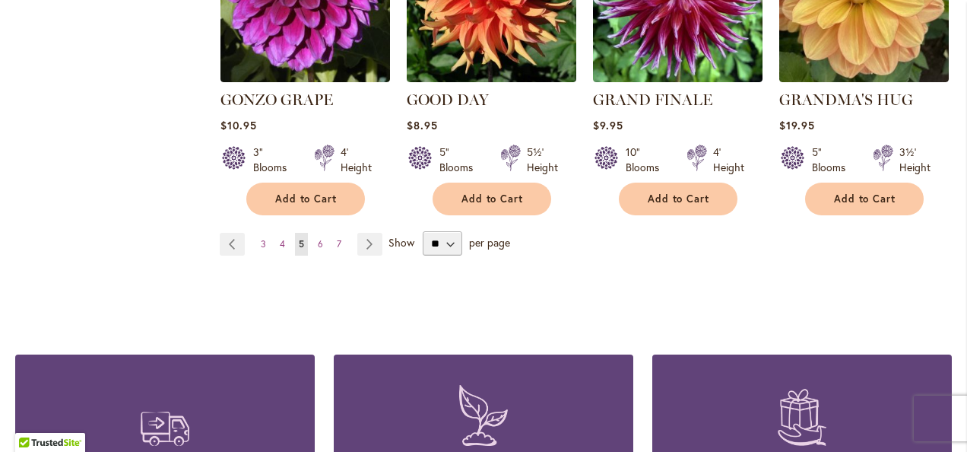
scroll to position [2814, 0]
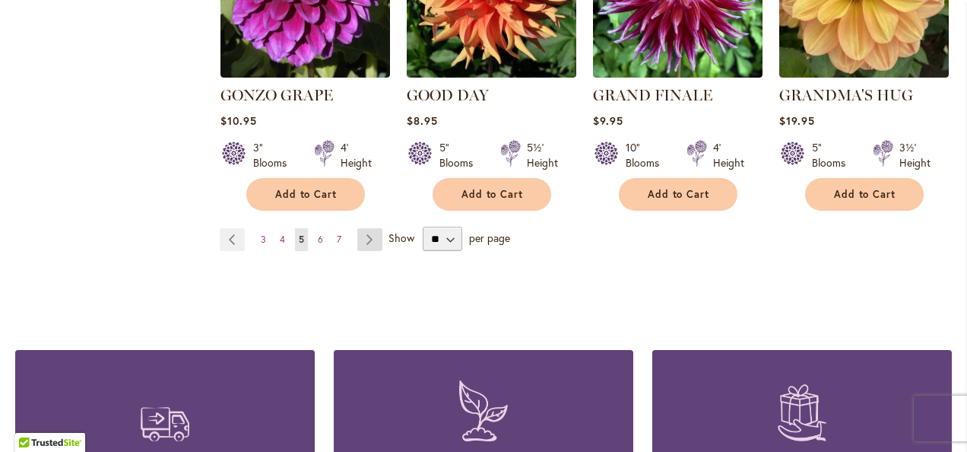
click at [370, 228] on link "Page Next" at bounding box center [369, 239] width 25 height 23
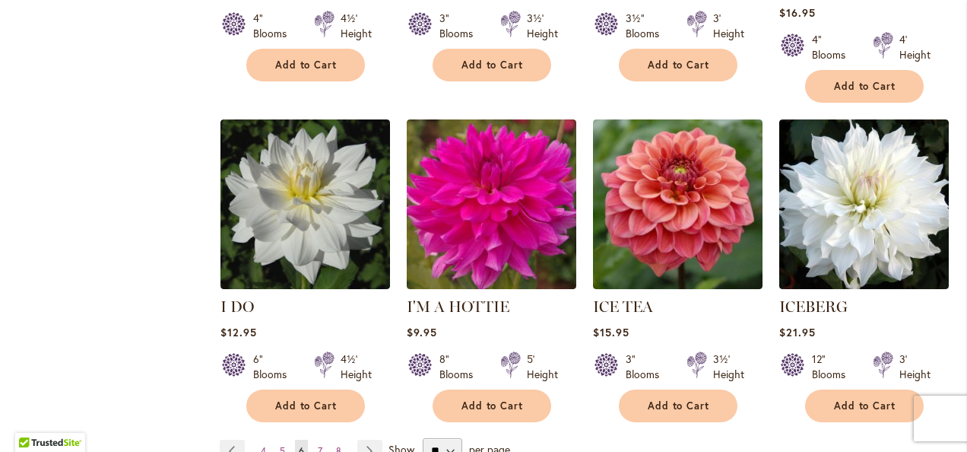
scroll to position [2662, 0]
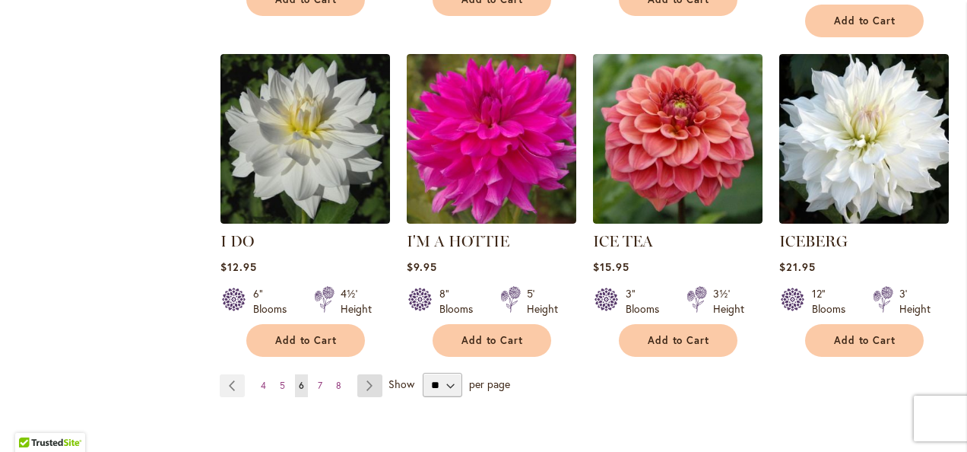
click at [370, 374] on link "Page Next" at bounding box center [369, 385] width 25 height 23
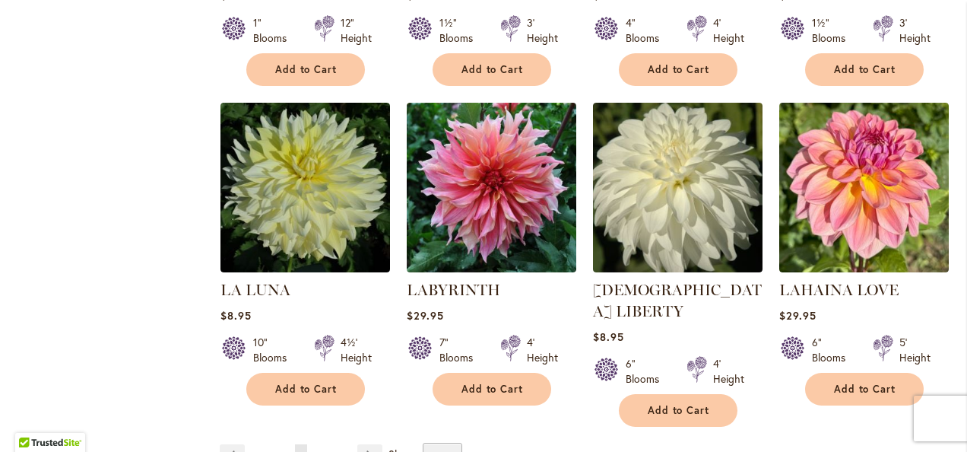
scroll to position [2586, 0]
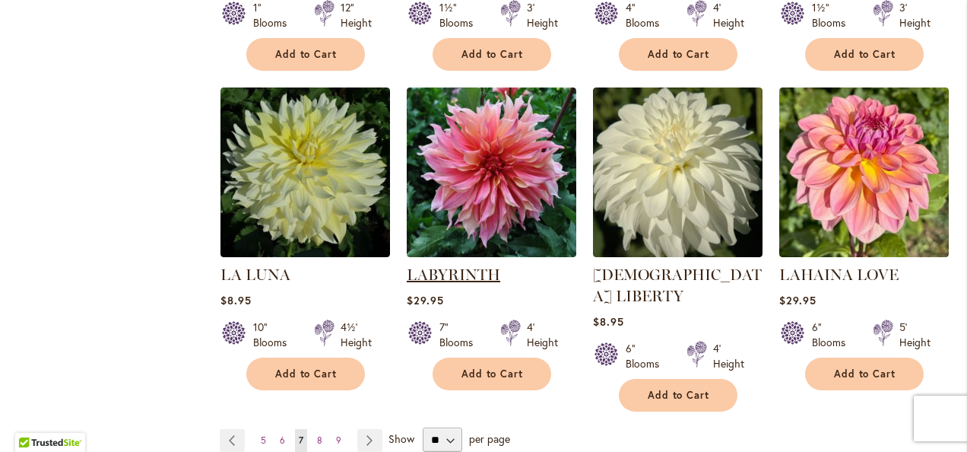
click at [472, 265] on link "LABYRINTH" at bounding box center [454, 274] width 94 height 18
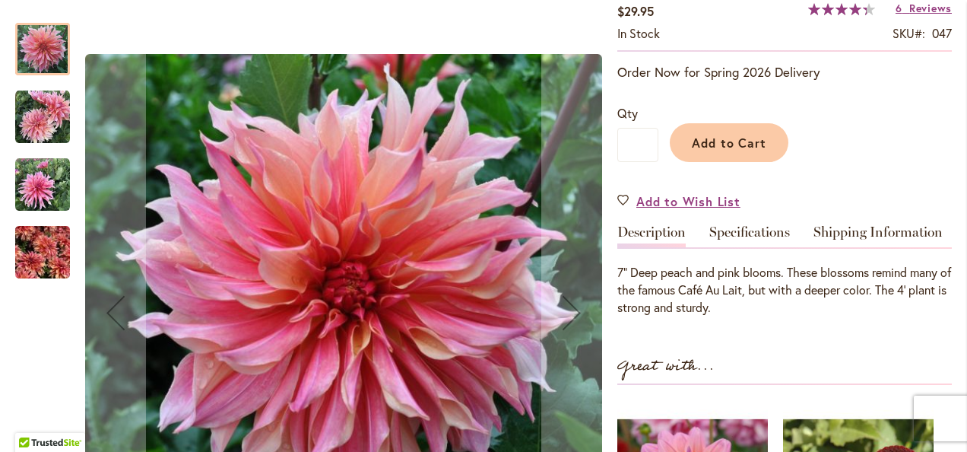
scroll to position [304, 0]
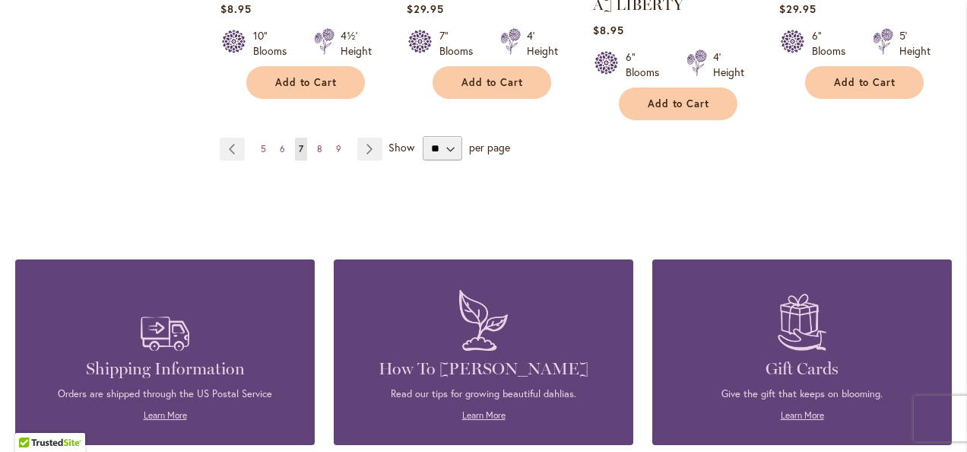
scroll to position [2890, 0]
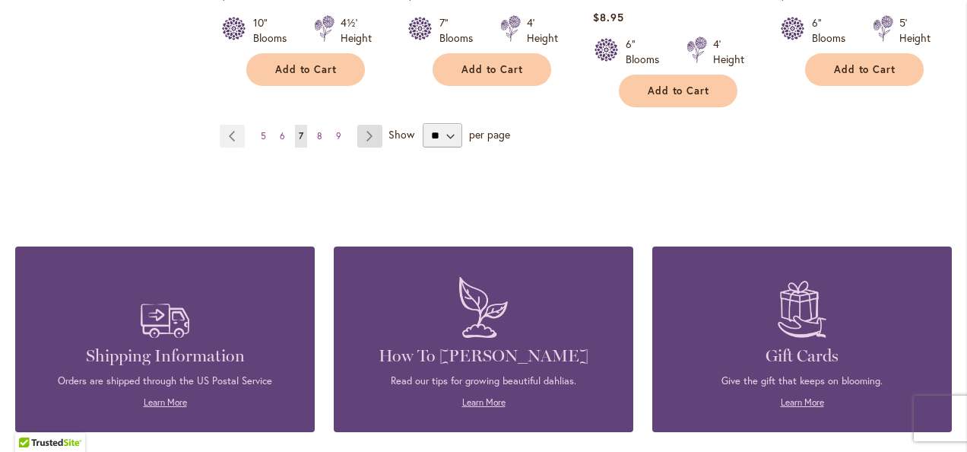
click at [364, 125] on link "Page Next" at bounding box center [369, 136] width 25 height 23
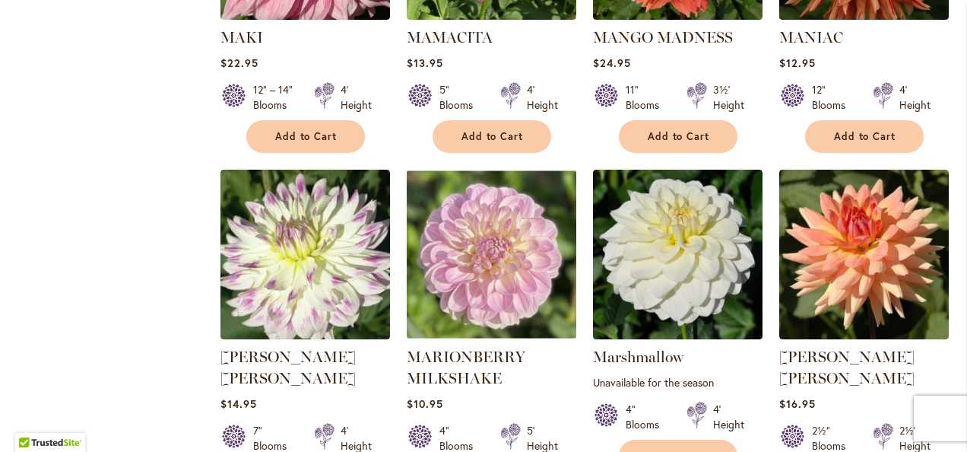
scroll to position [2586, 0]
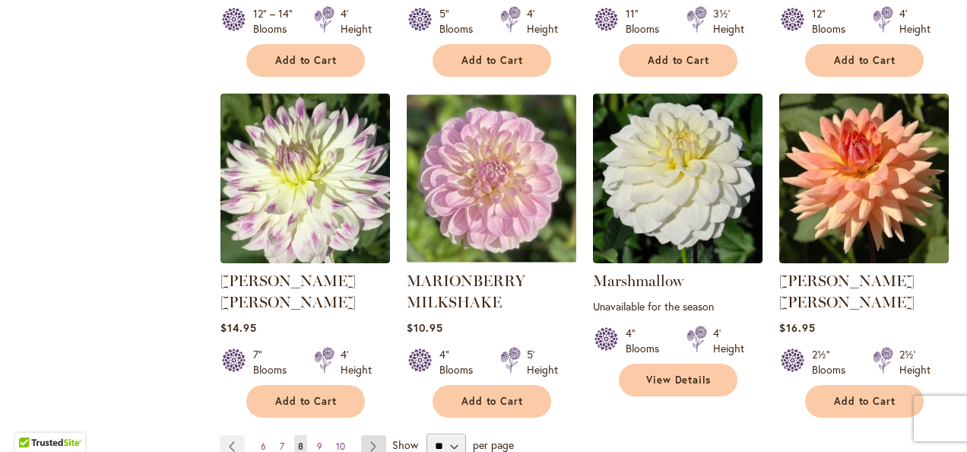
click at [371, 435] on link "Page Next" at bounding box center [373, 446] width 25 height 23
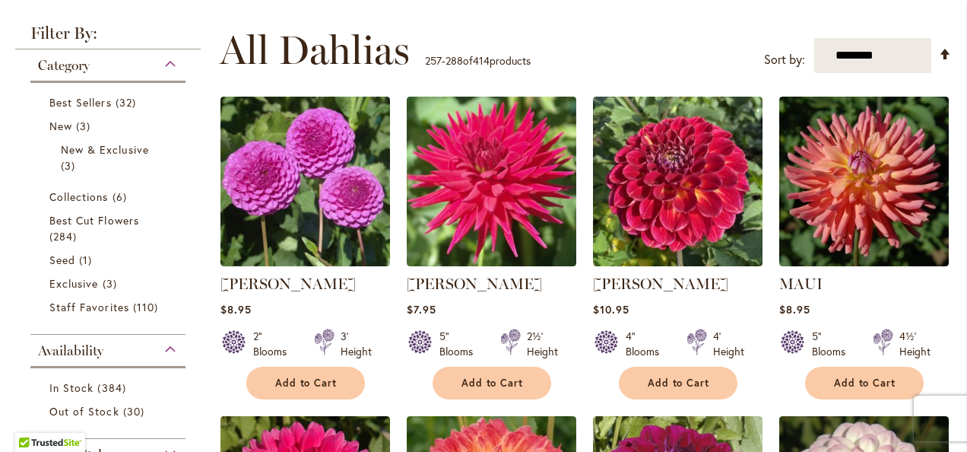
scroll to position [304, 0]
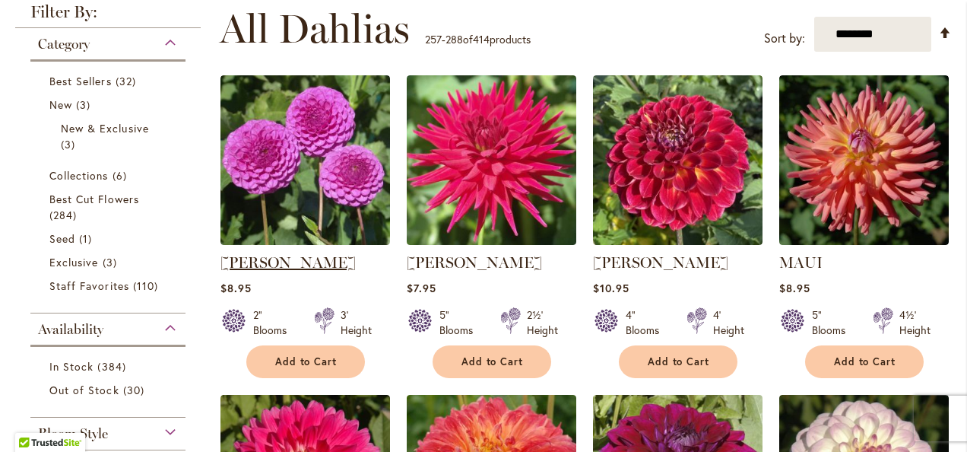
click at [265, 259] on link "[PERSON_NAME]" at bounding box center [288, 262] width 135 height 18
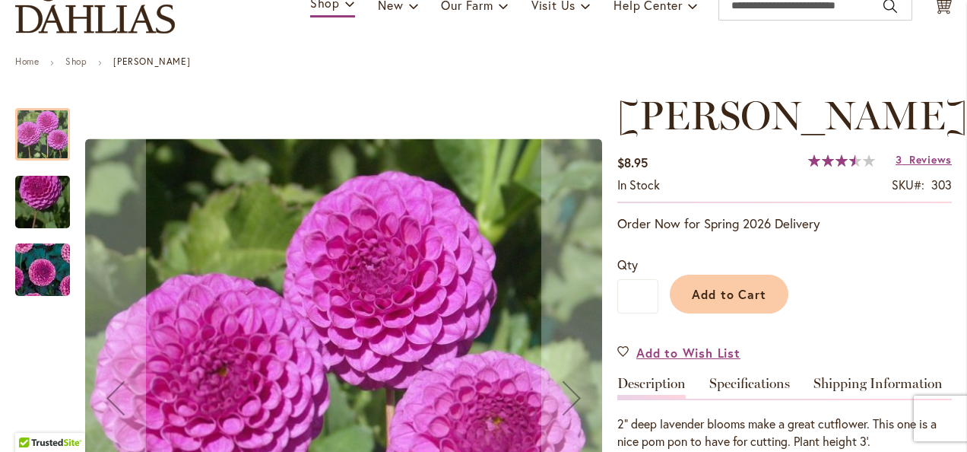
scroll to position [76, 0]
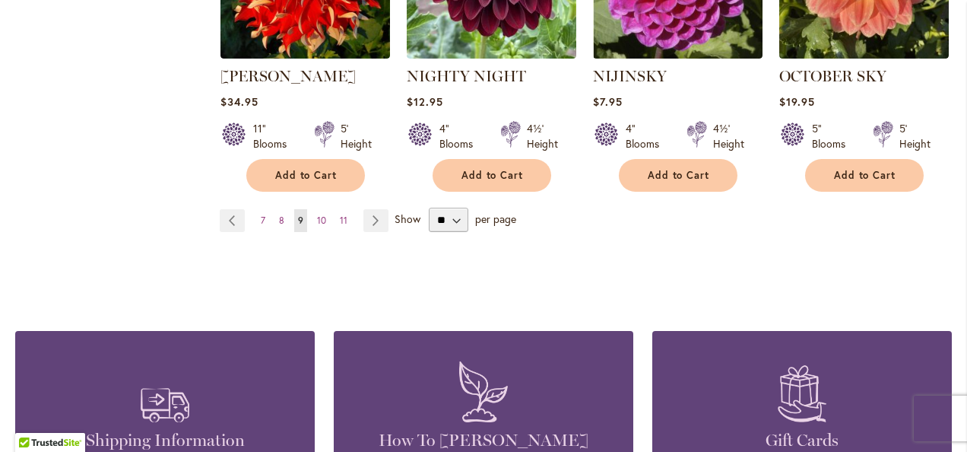
scroll to position [2814, 0]
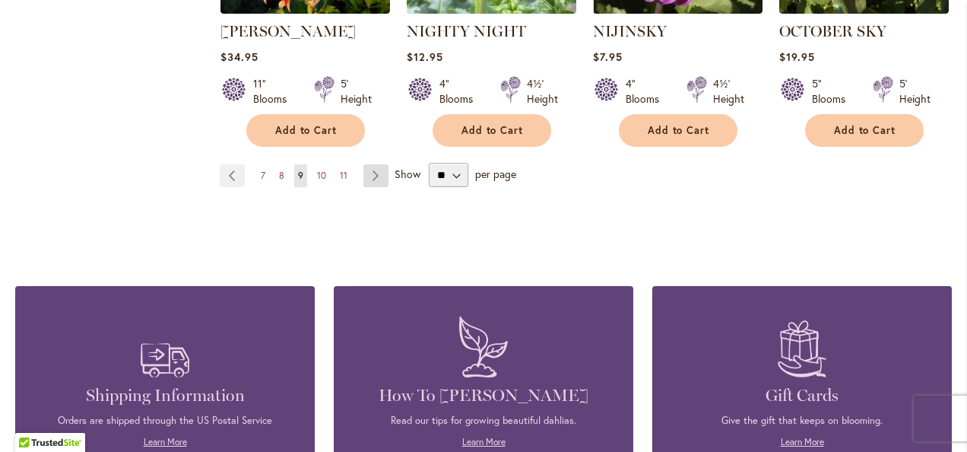
click at [370, 164] on link "Page Next" at bounding box center [376, 175] width 25 height 23
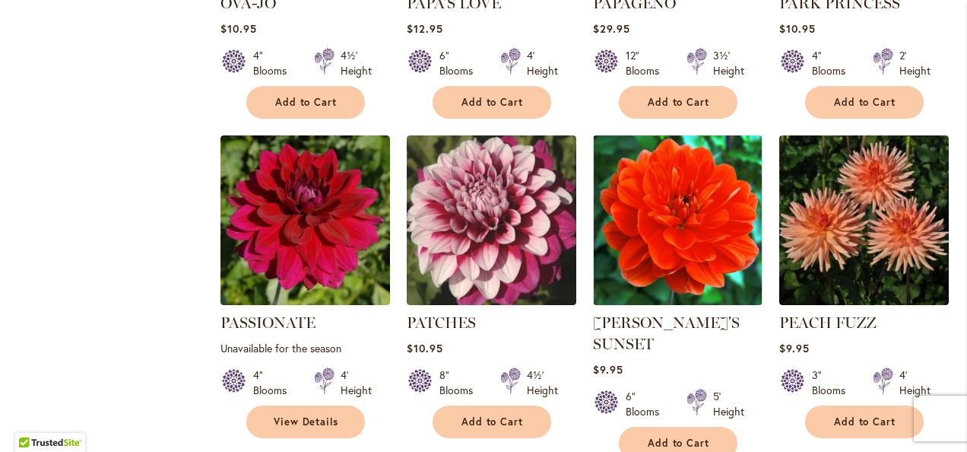
scroll to position [1310, 0]
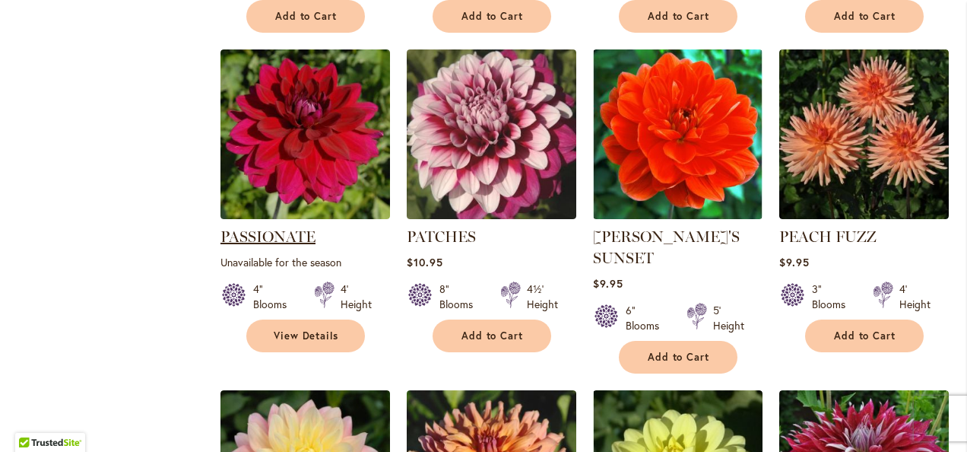
click at [275, 227] on link "PASSIONATE" at bounding box center [268, 236] width 95 height 18
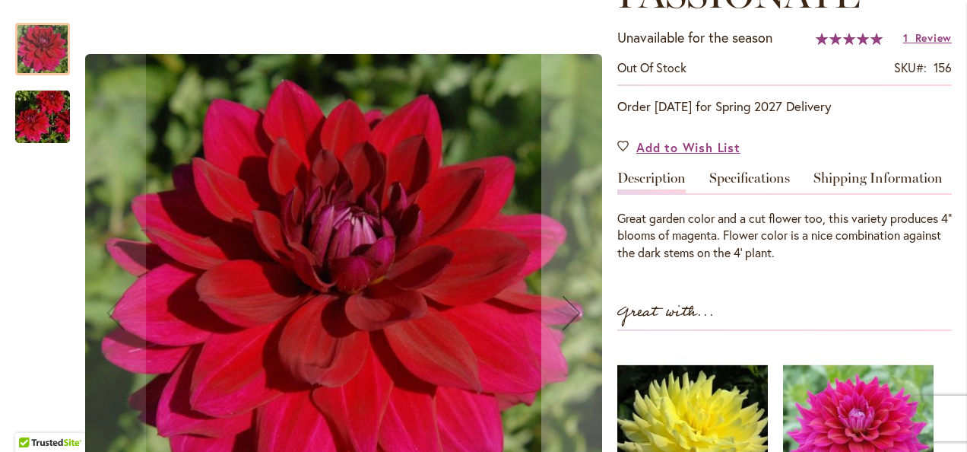
scroll to position [304, 0]
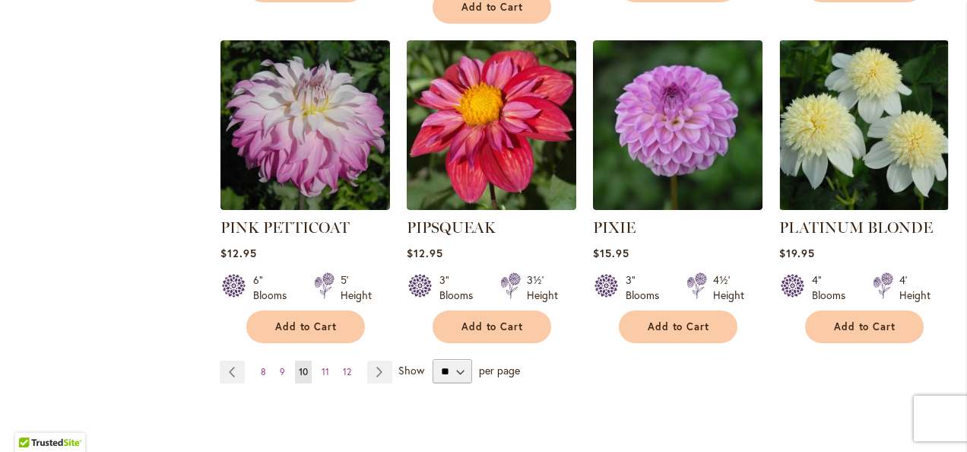
scroll to position [2738, 0]
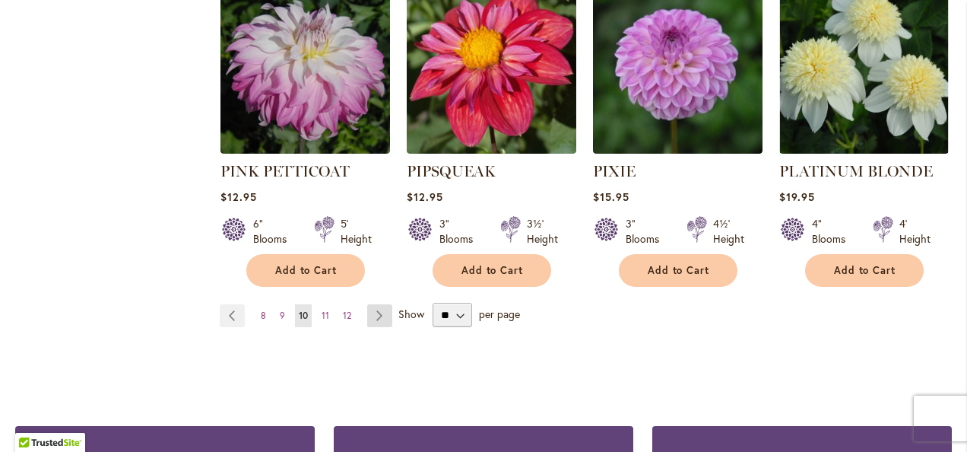
click at [373, 304] on link "Page Next" at bounding box center [379, 315] width 25 height 23
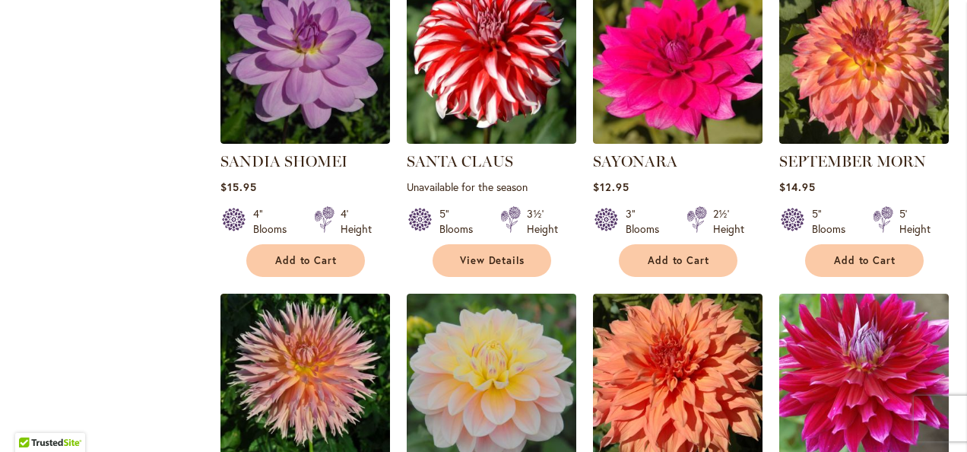
scroll to position [1673, 0]
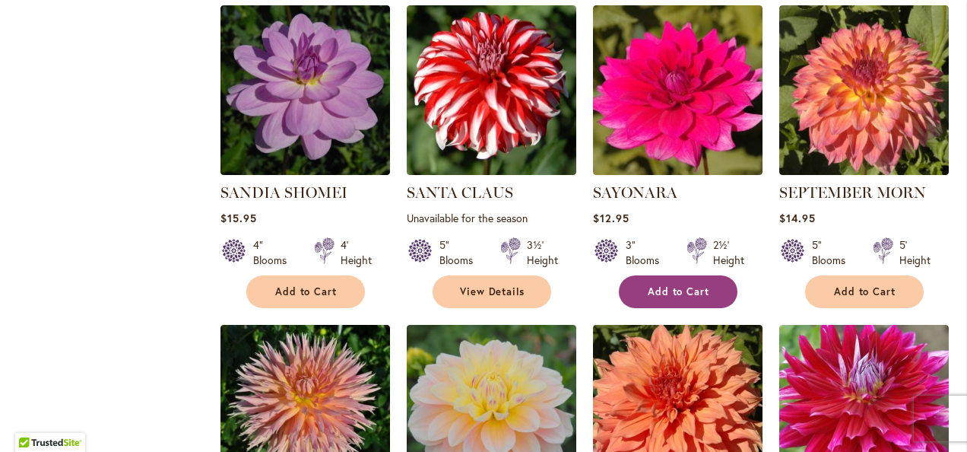
click at [677, 285] on span "Add to Cart" at bounding box center [679, 291] width 62 height 13
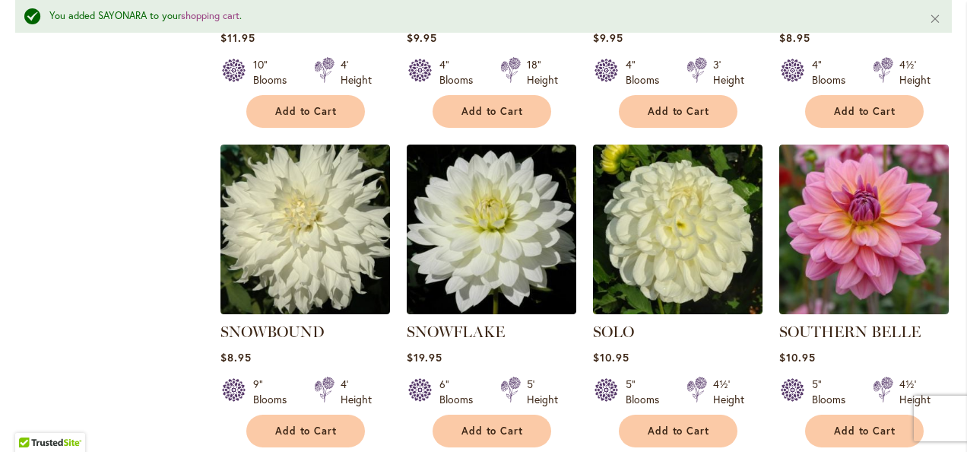
scroll to position [2625, 0]
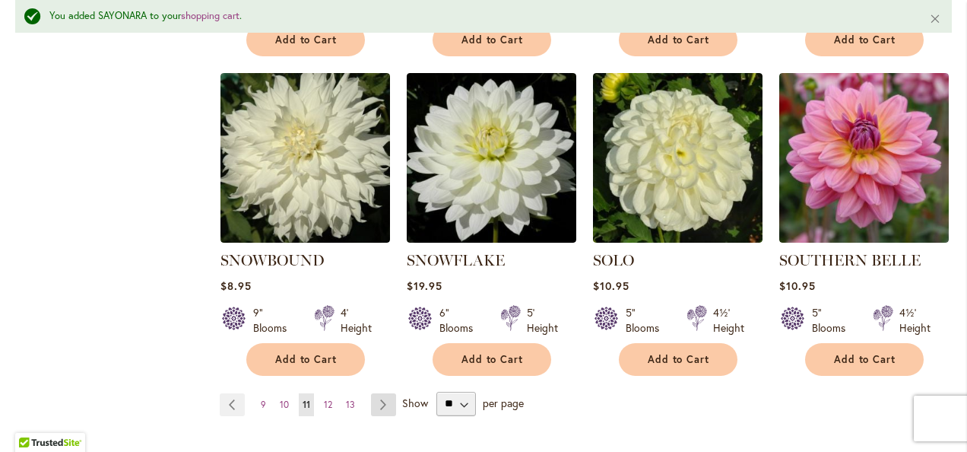
click at [378, 393] on link "Page Next" at bounding box center [383, 404] width 25 height 23
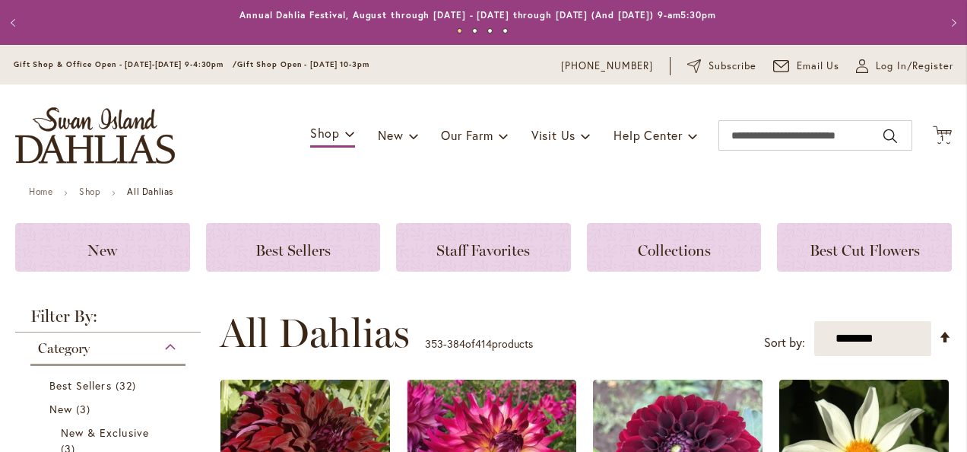
scroll to position [321, 0]
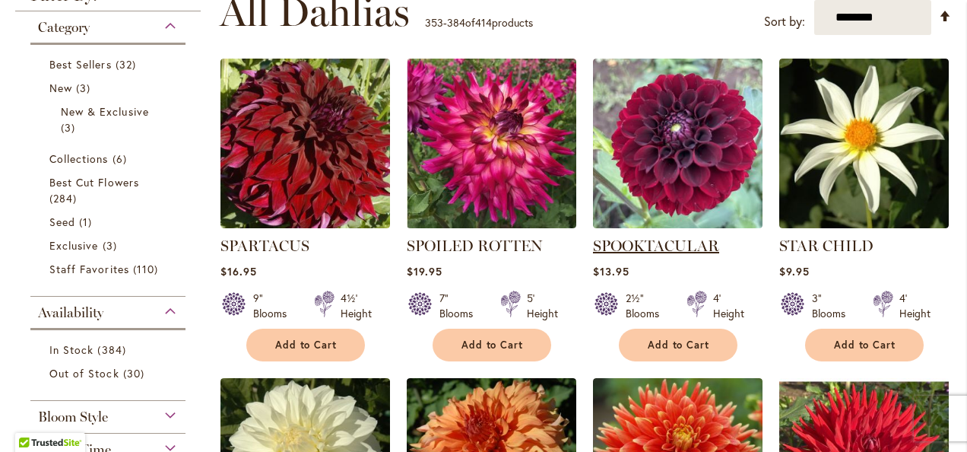
click at [642, 244] on link "SPOOKTACULAR" at bounding box center [656, 246] width 126 height 18
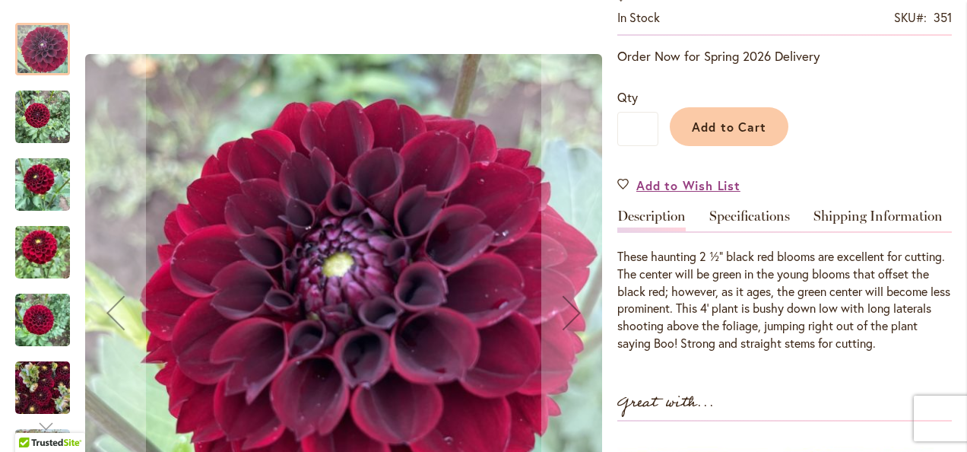
scroll to position [152, 0]
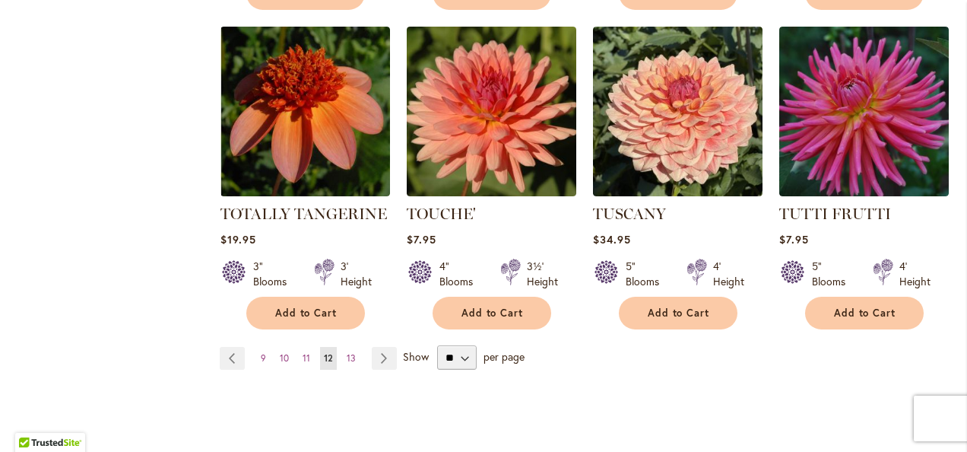
scroll to position [2662, 0]
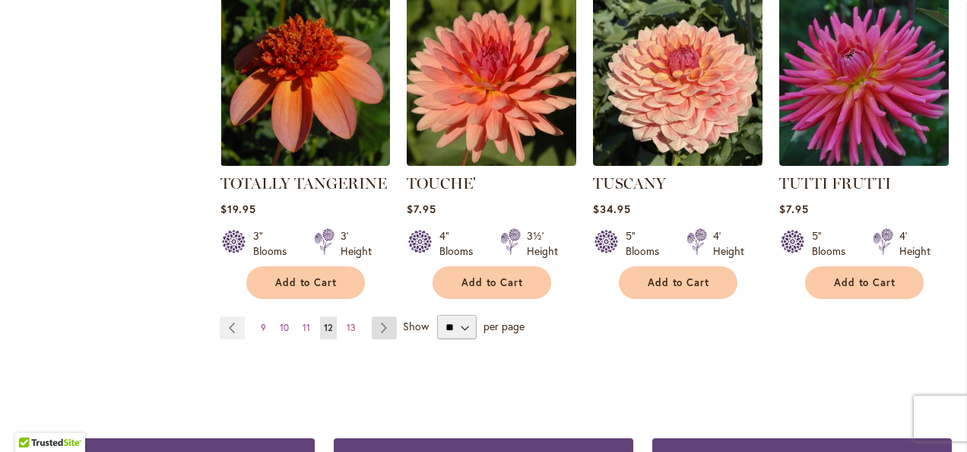
click at [385, 316] on link "Page Next" at bounding box center [384, 327] width 25 height 23
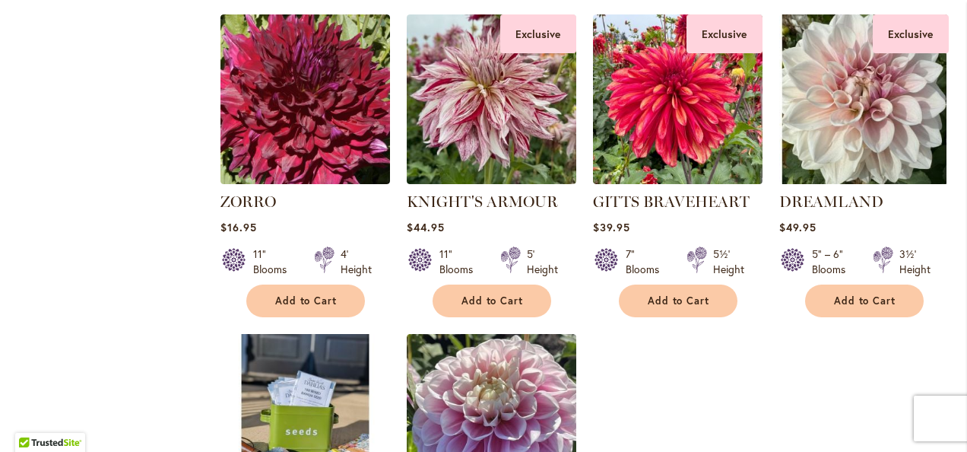
scroll to position [2053, 0]
